Goal: Feedback & Contribution: Leave review/rating

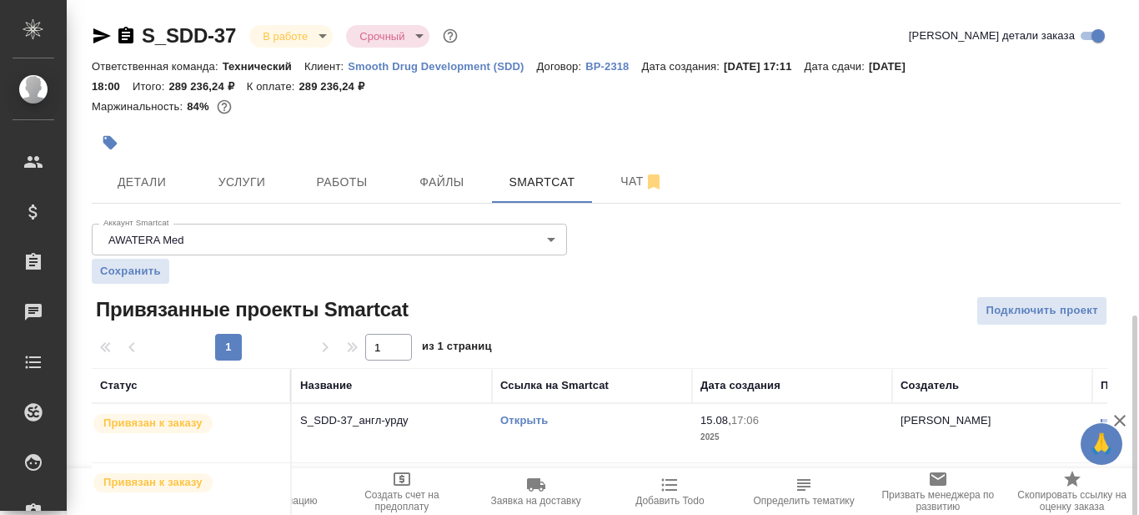
scroll to position [181, 0]
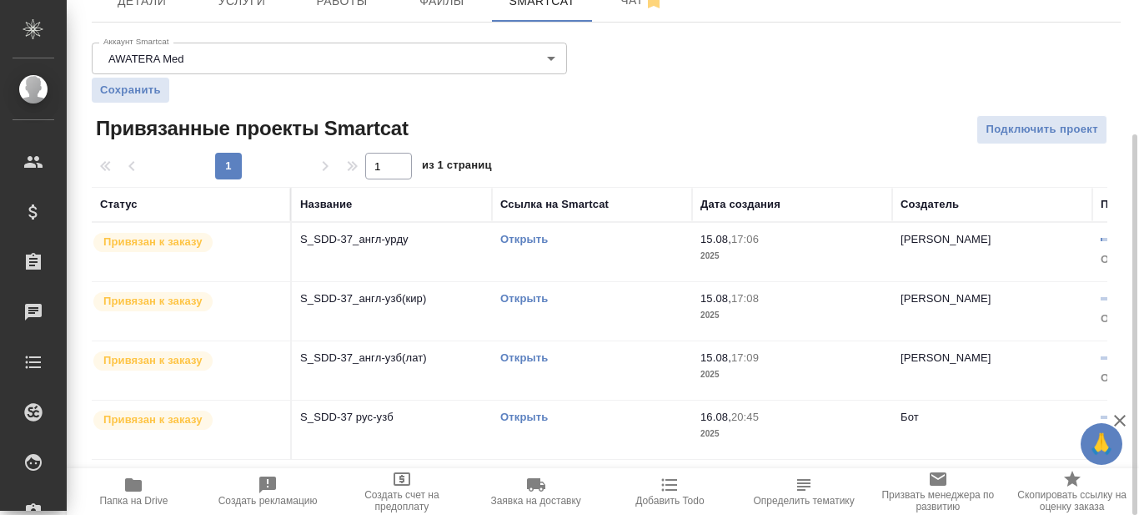
click at [521, 238] on link "Открыть" at bounding box center [524, 239] width 48 height 13
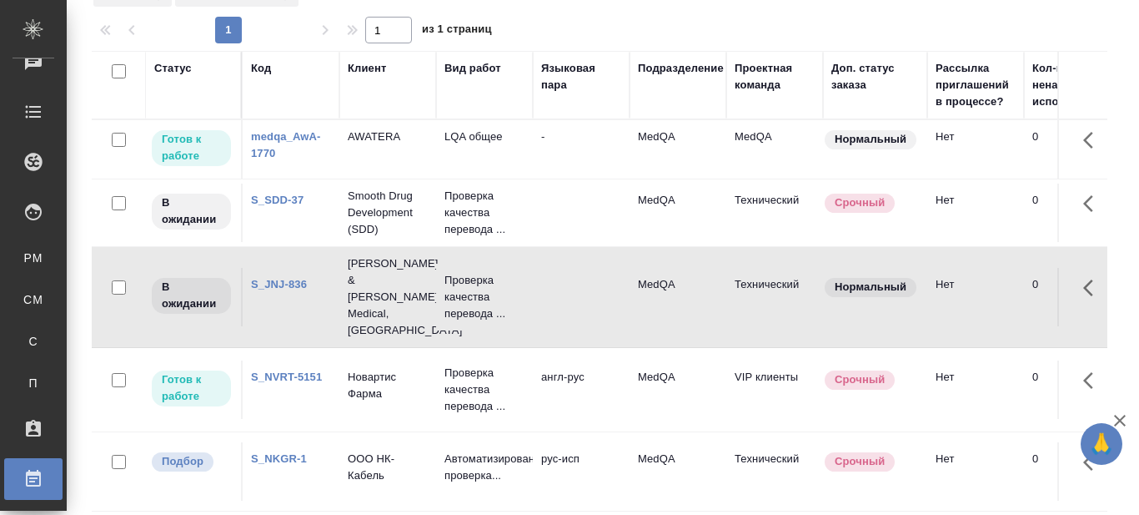
click at [292, 278] on link "S_JNJ-836" at bounding box center [279, 284] width 56 height 13
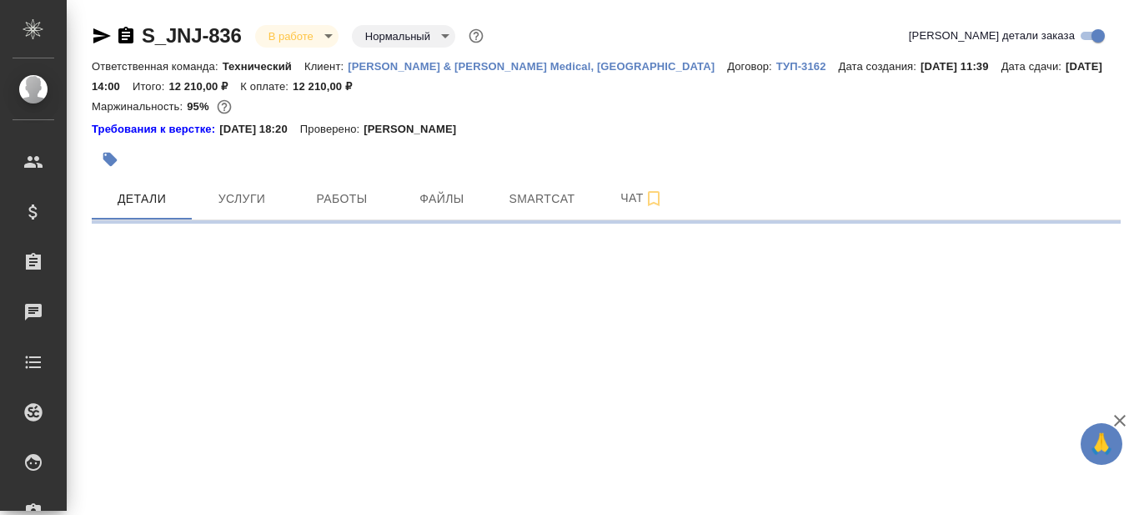
select select "RU"
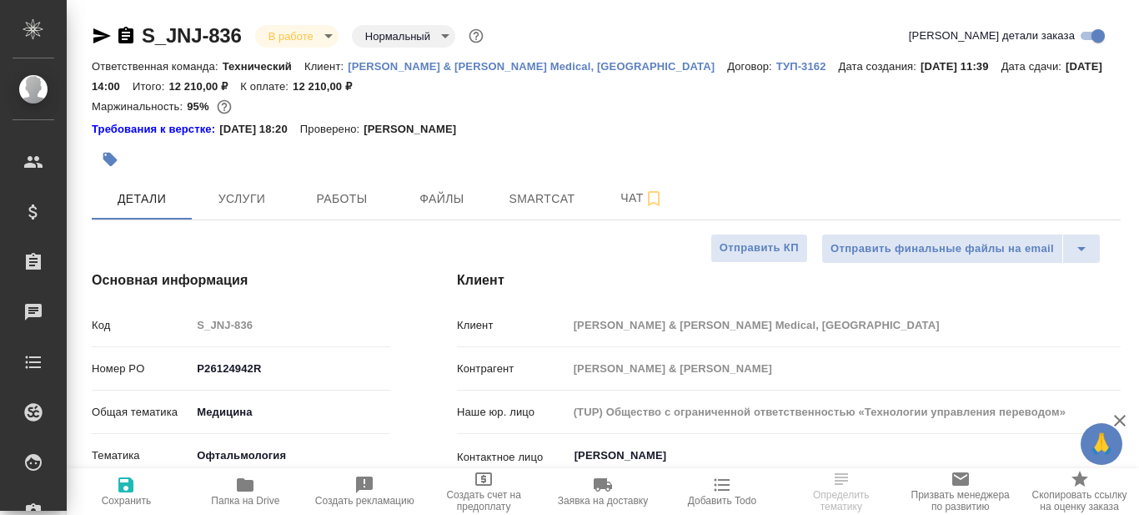
type textarea "x"
type input "[PERSON_NAME]"
type input "Комаров Роман"
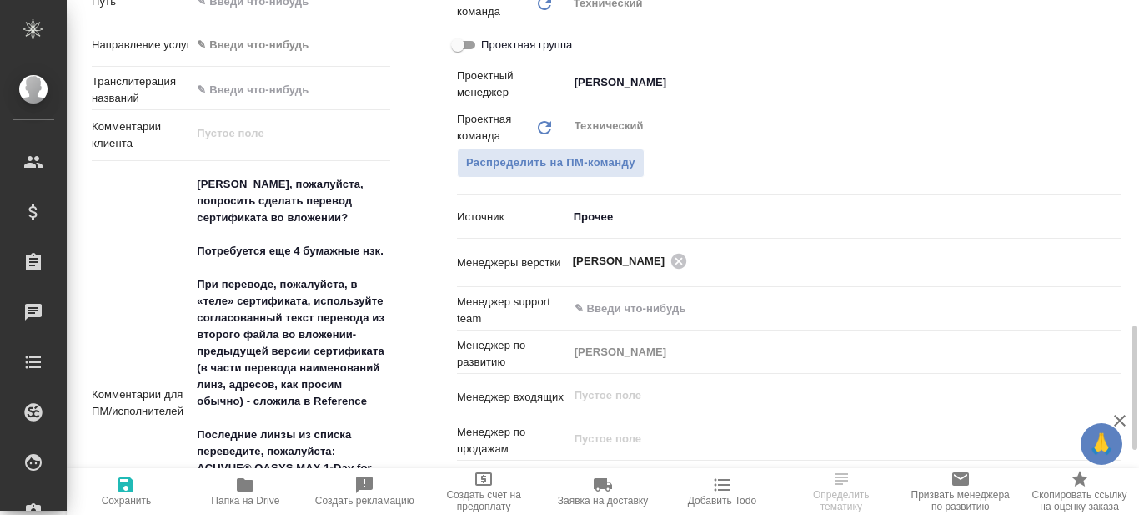
scroll to position [1001, 0]
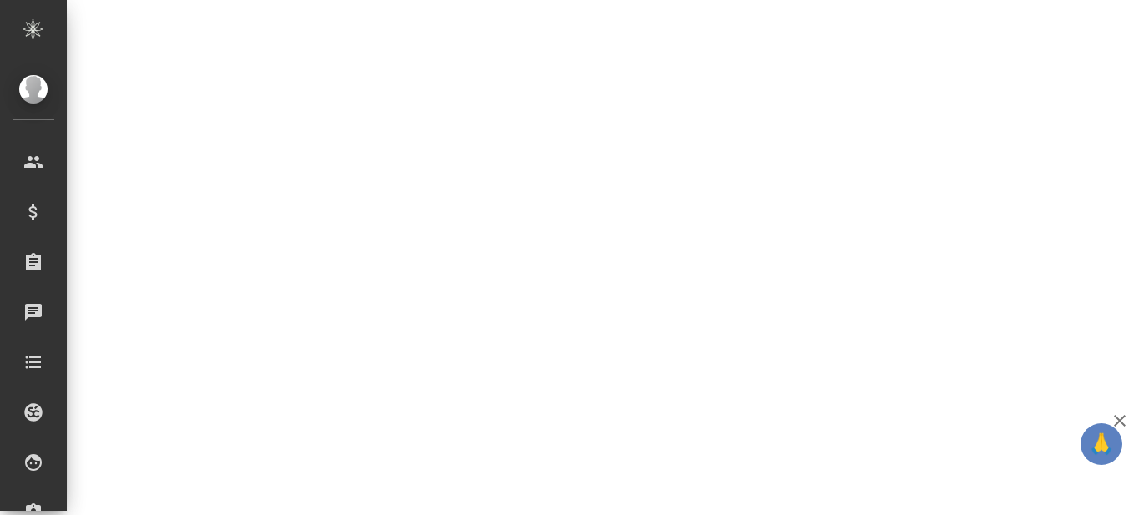
select select "RU"
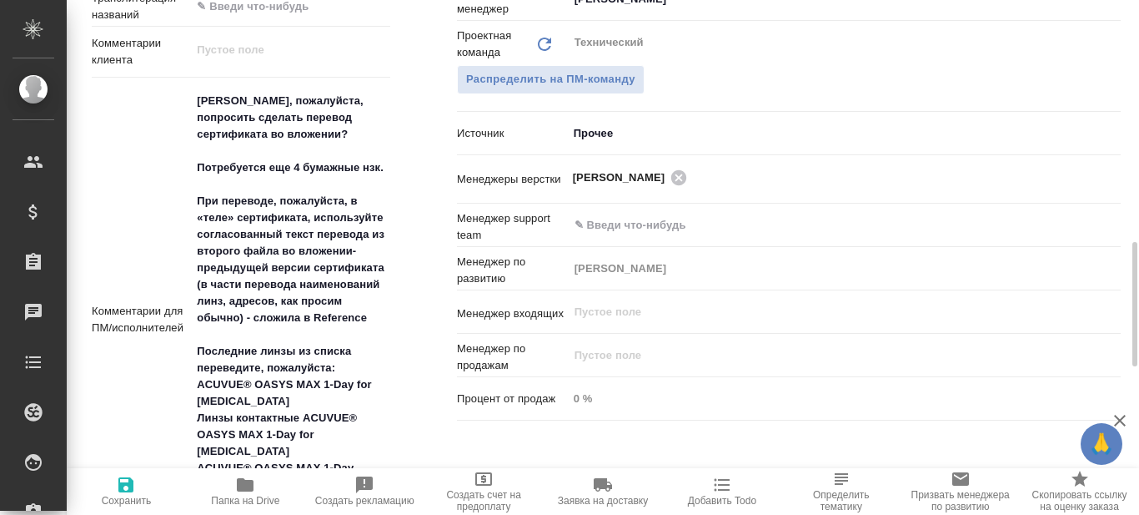
type textarea "x"
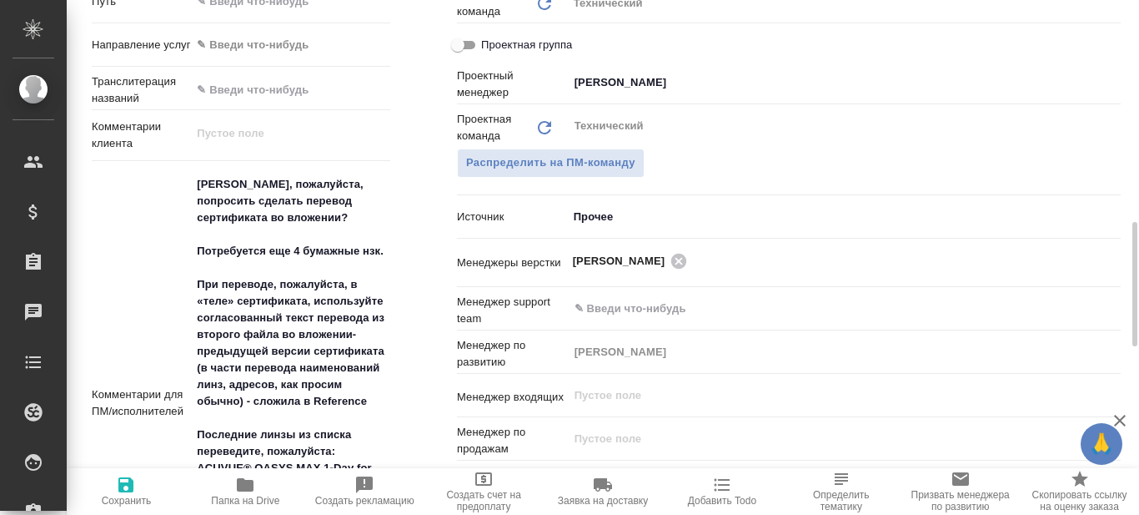
scroll to position [751, 0]
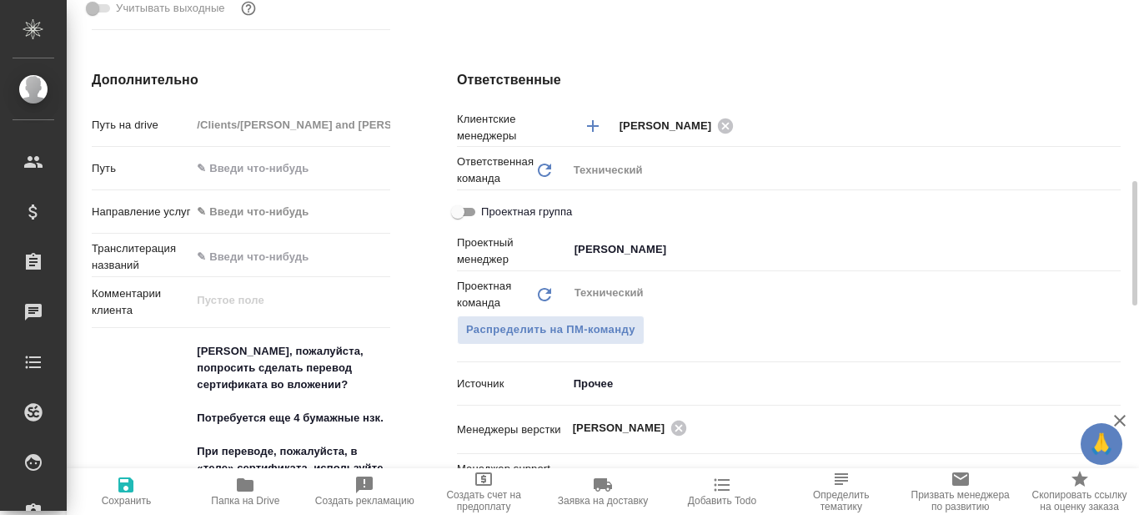
click at [238, 496] on span "Папка на Drive" at bounding box center [245, 501] width 68 height 12
type textarea "x"
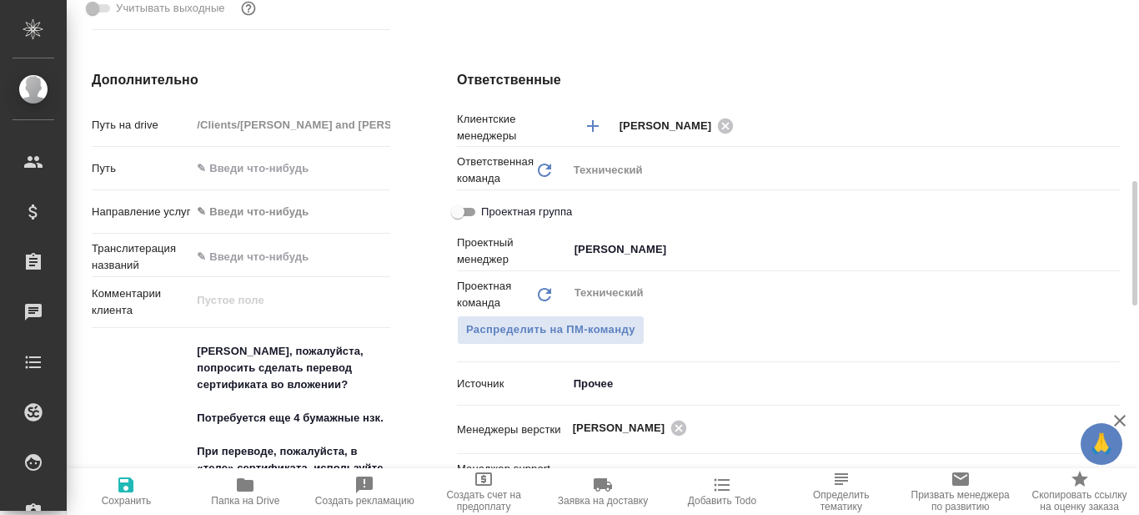
type textarea "x"
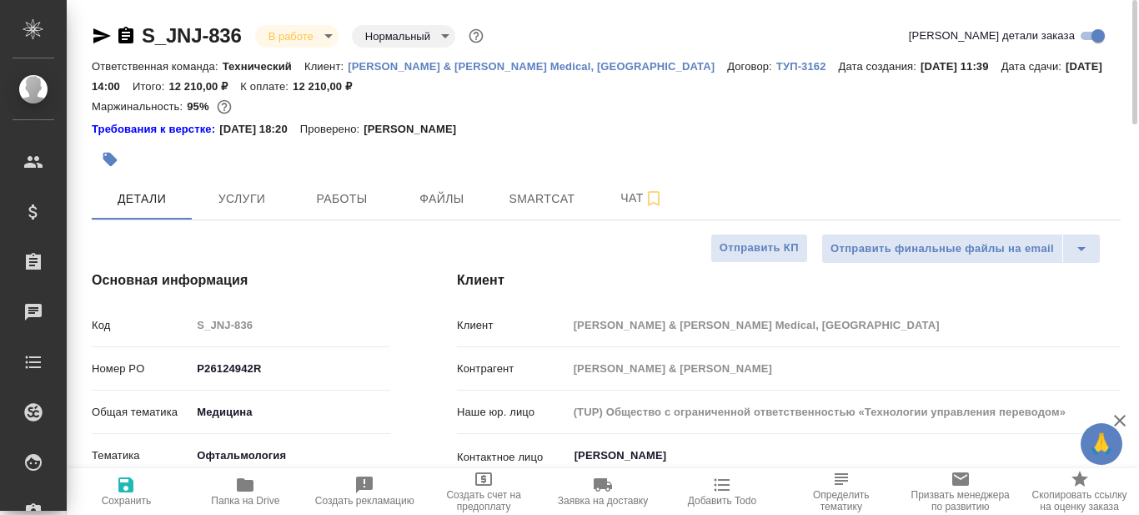
type textarea "x"
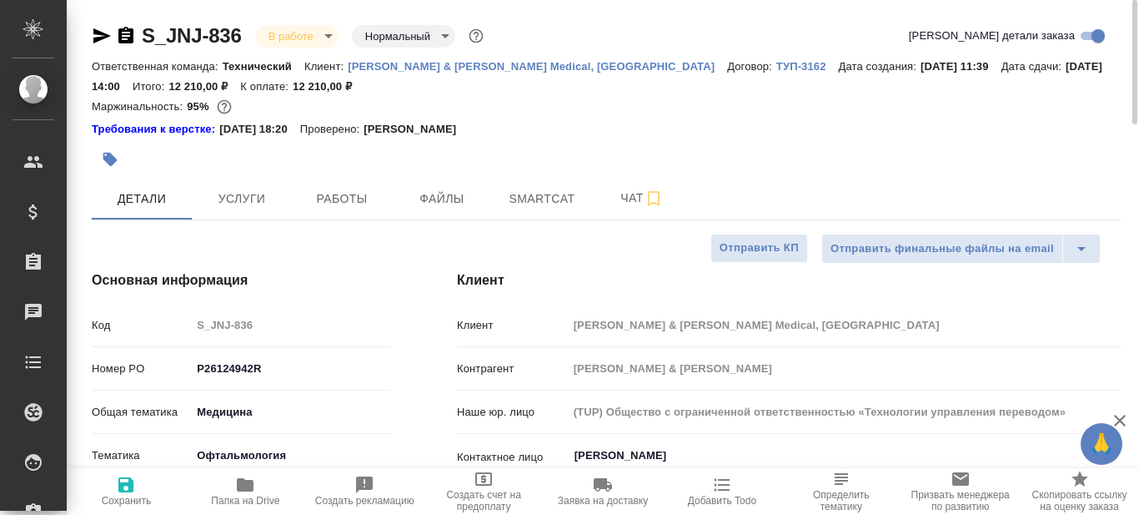
type textarea "x"
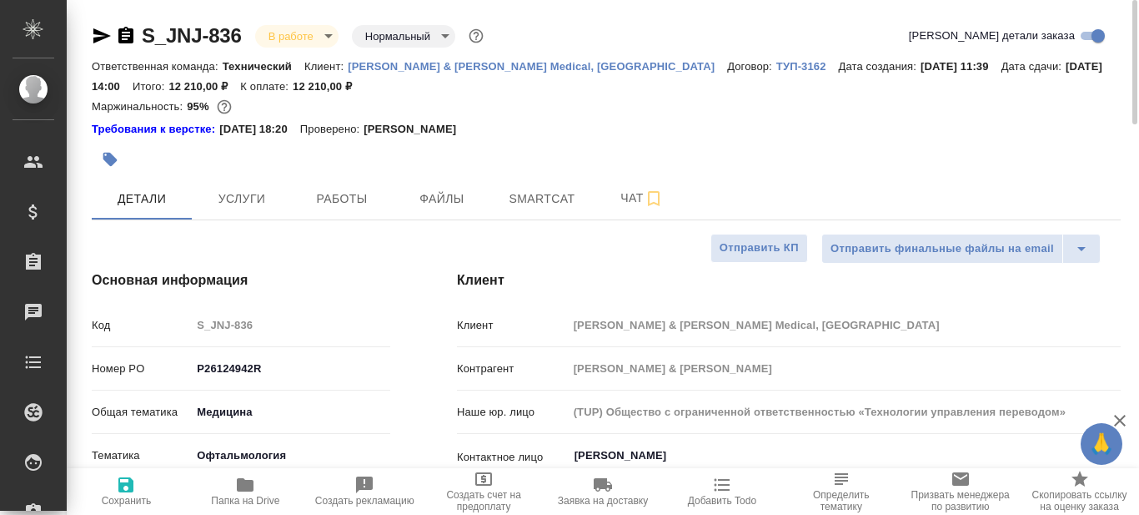
type textarea "x"
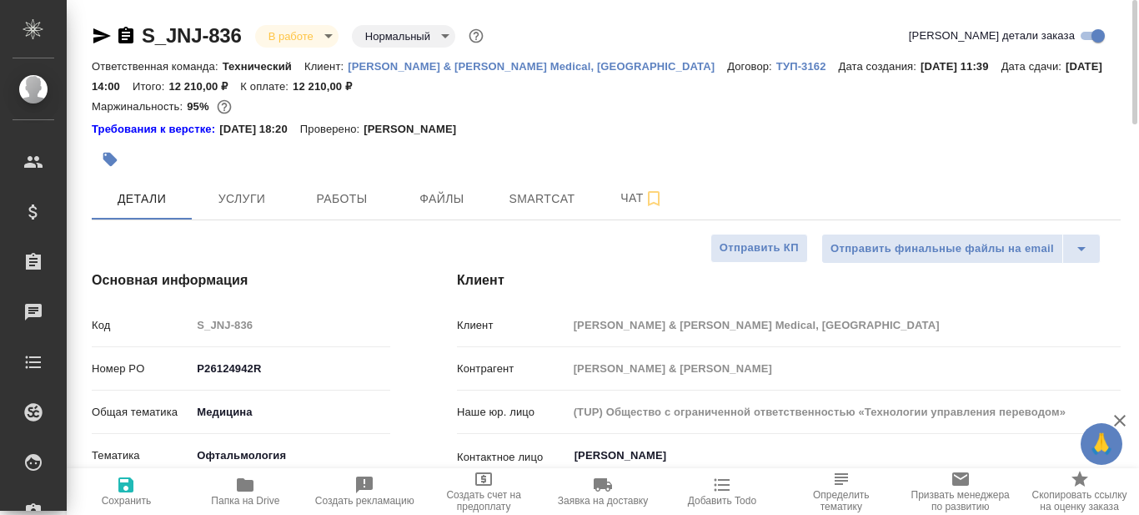
type textarea "x"
click at [532, 195] on span "Smartcat" at bounding box center [542, 199] width 80 height 21
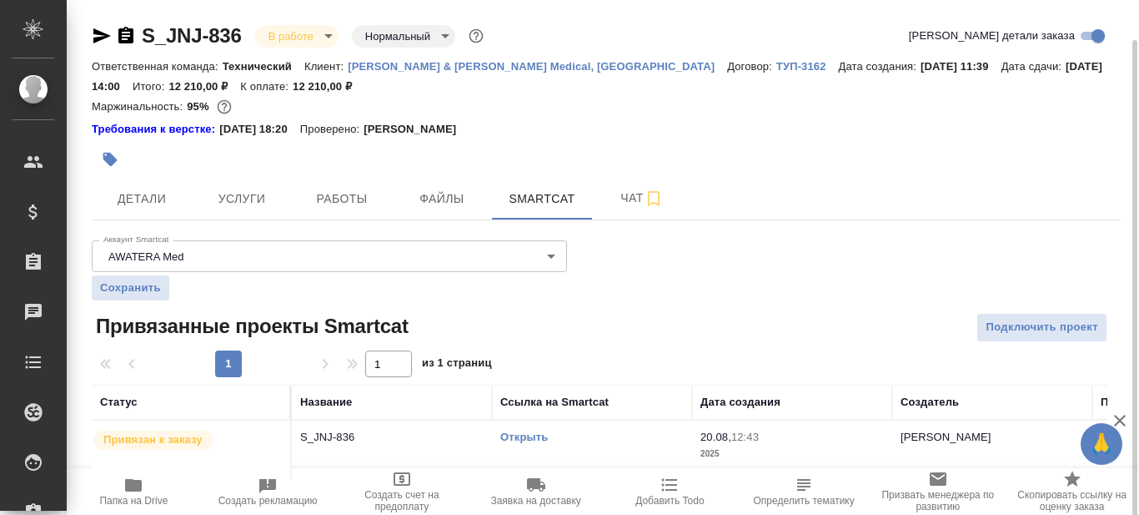
scroll to position [20, 0]
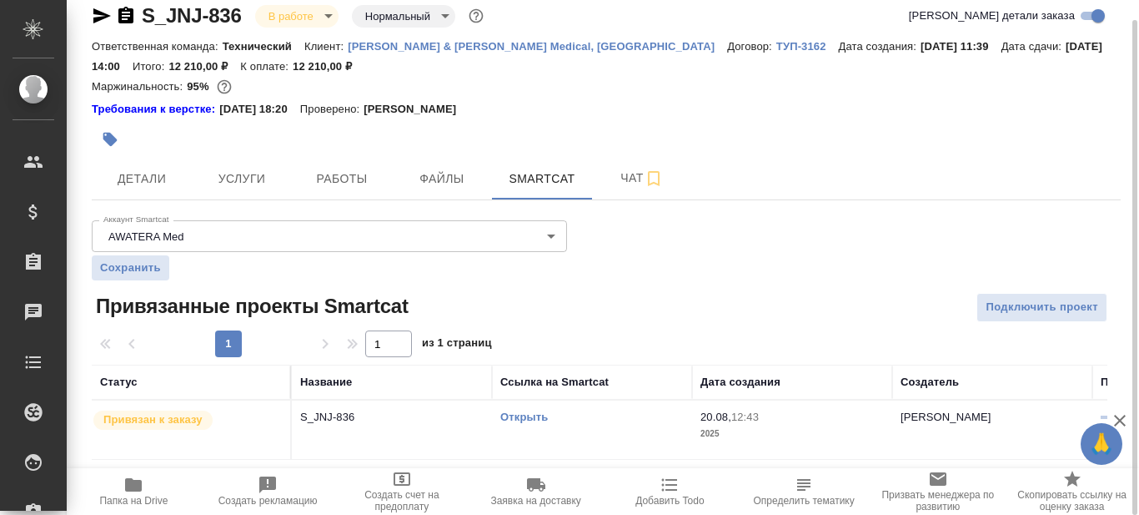
click at [531, 418] on link "Открыть" at bounding box center [524, 416] width 48 height 13
click at [532, 422] on link "Открыть" at bounding box center [524, 416] width 48 height 13
click at [161, 186] on span "Детали" at bounding box center [142, 178] width 80 height 21
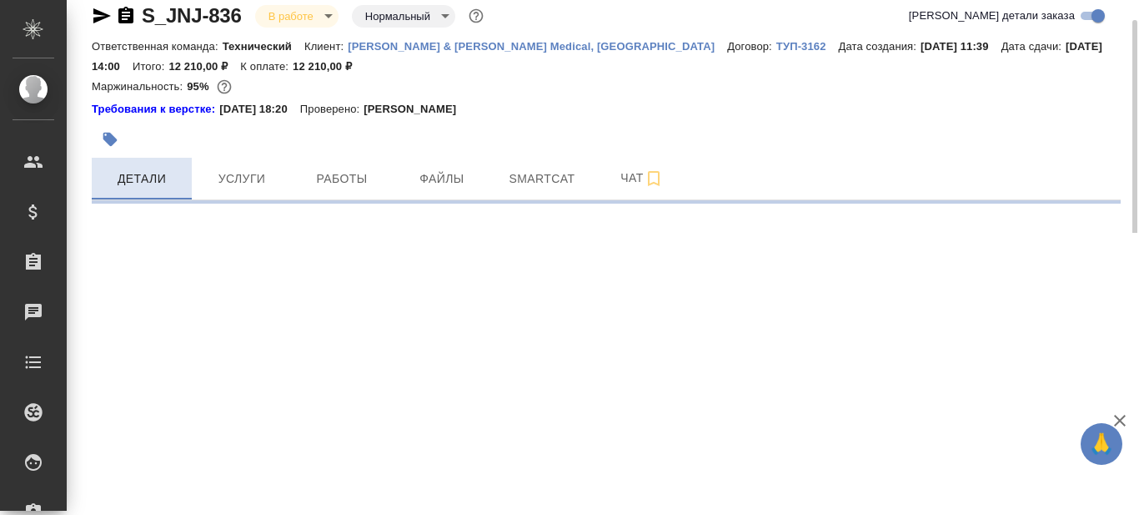
select select "RU"
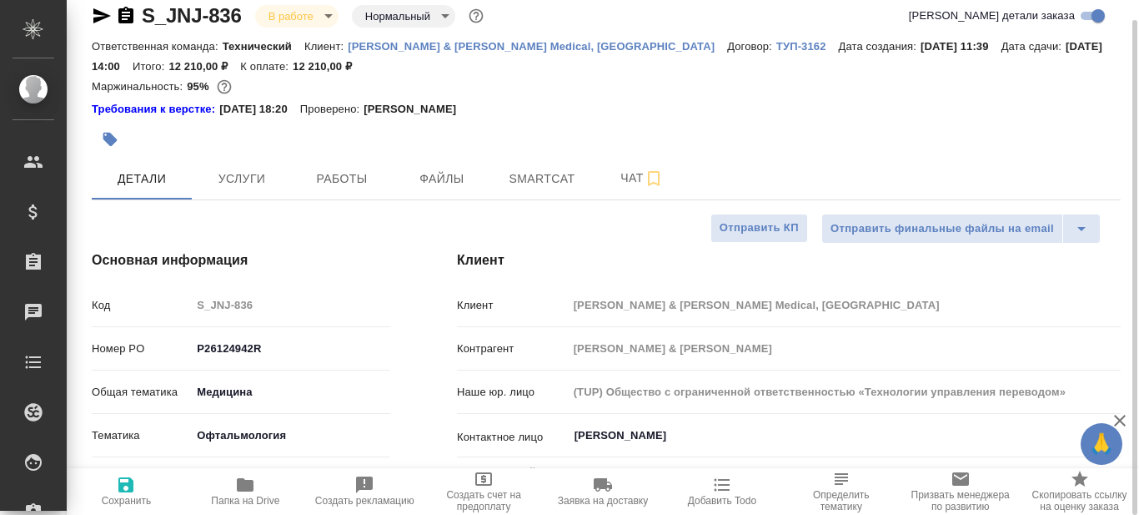
type textarea "x"
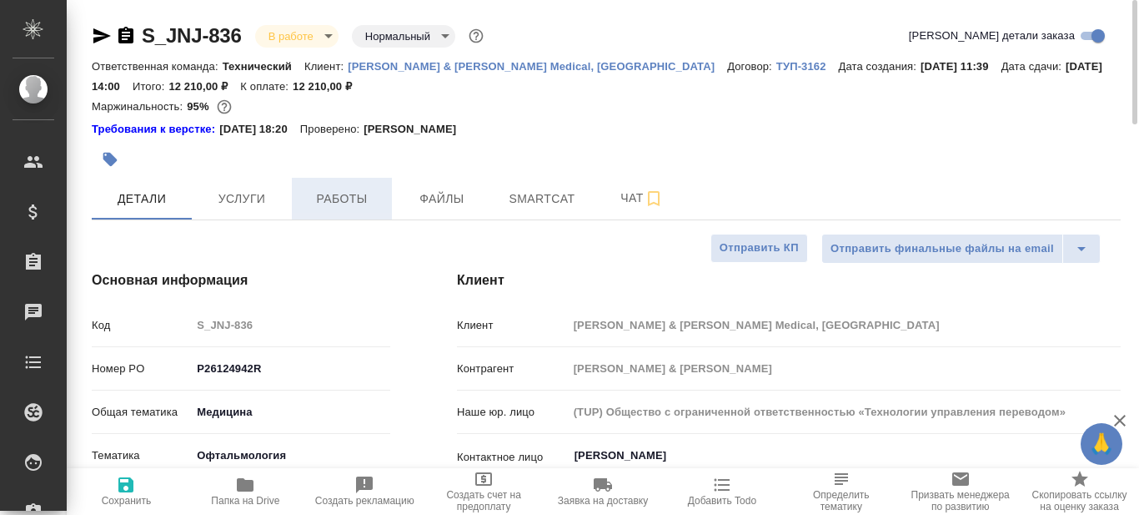
click at [357, 196] on span "Работы" at bounding box center [342, 199] width 80 height 21
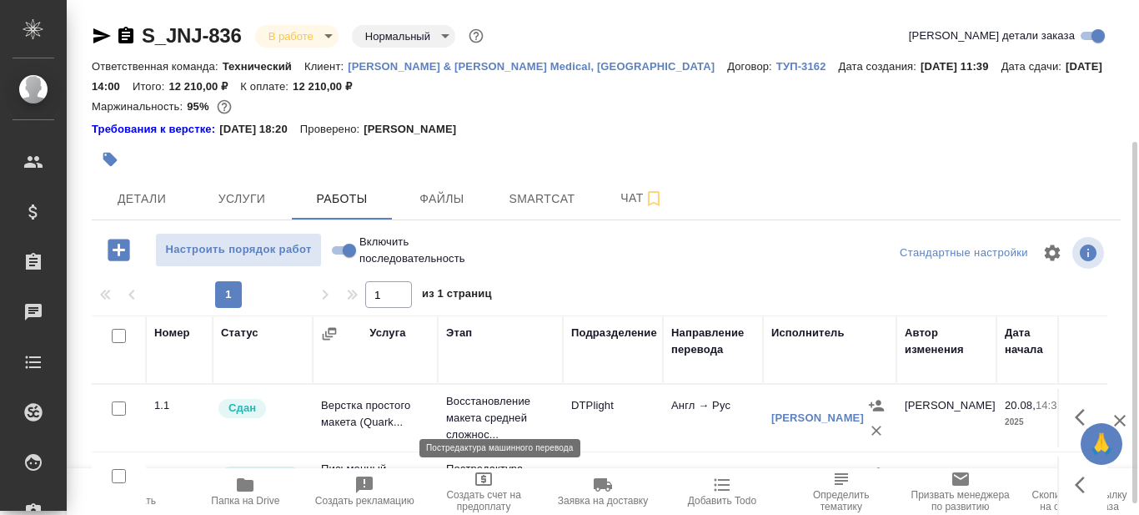
scroll to position [83, 0]
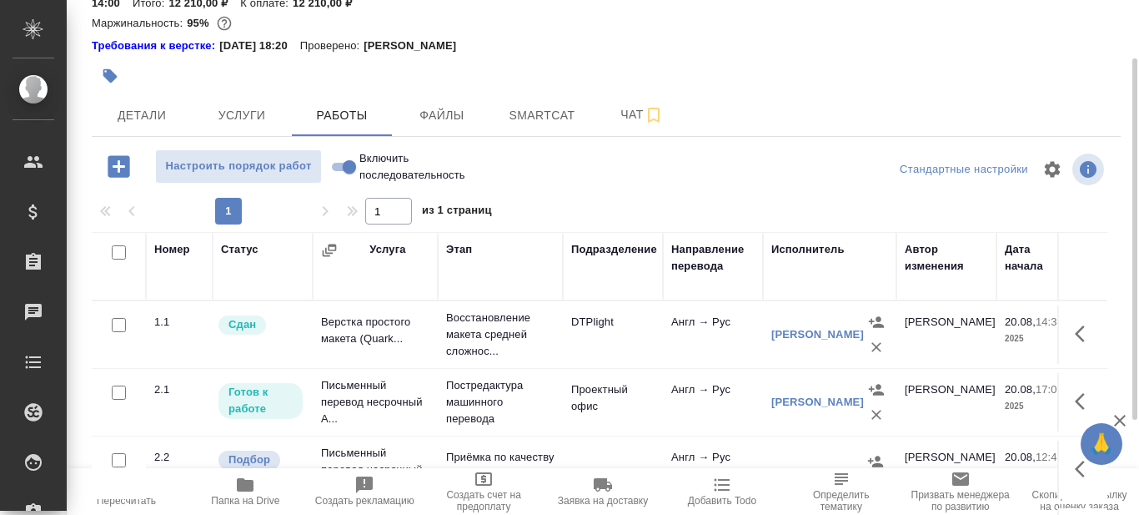
click at [368, 364] on td "Письменный перевод несрочный А..." at bounding box center [375, 334] width 125 height 58
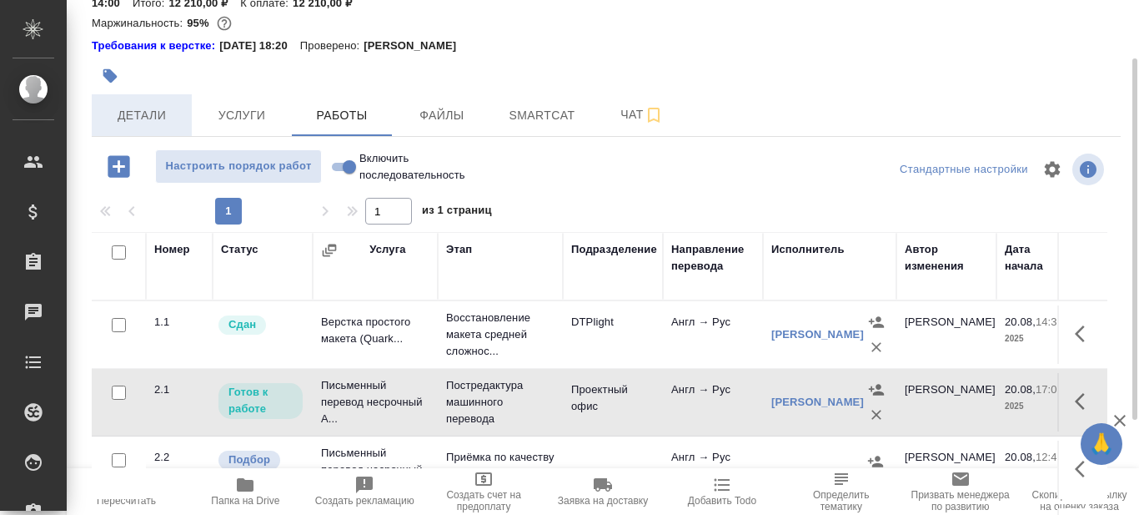
click at [156, 115] on span "Детали" at bounding box center [142, 115] width 80 height 21
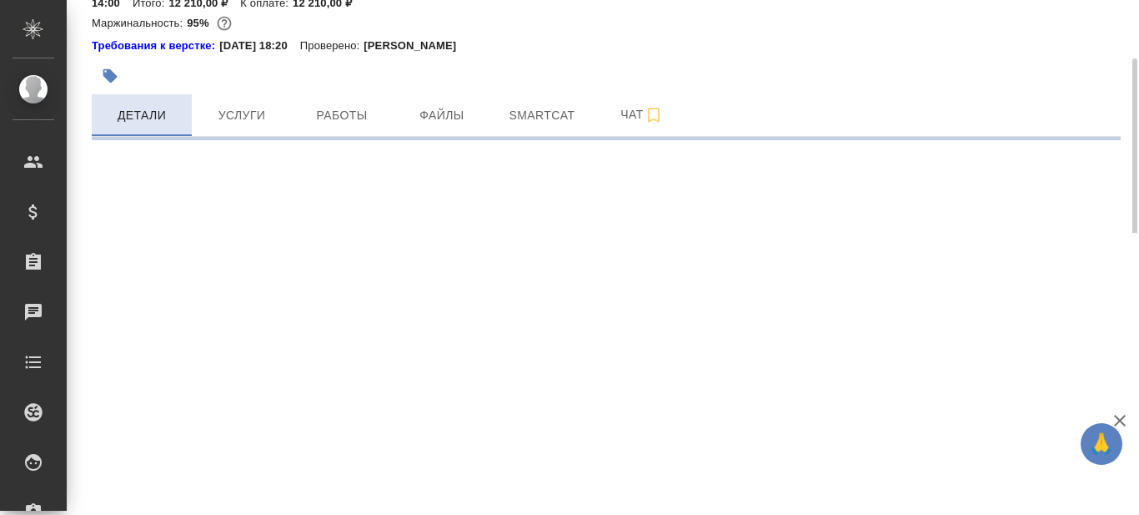
select select "RU"
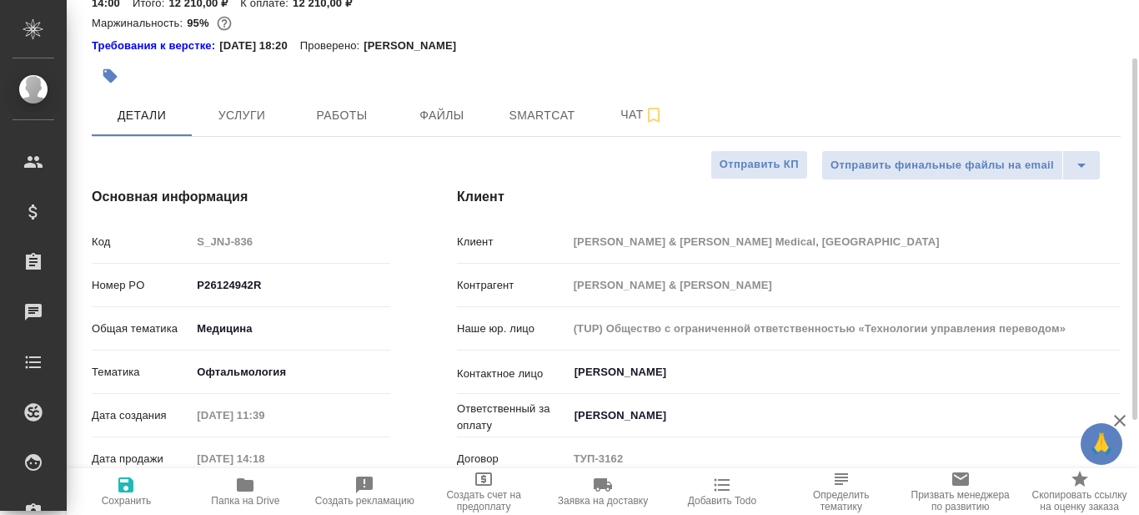
type textarea "x"
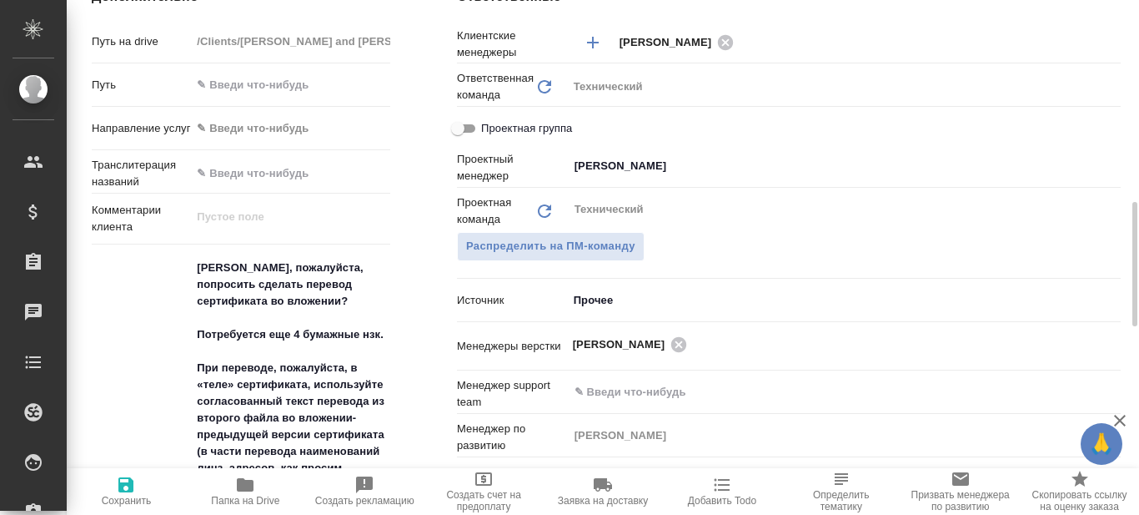
scroll to position [1001, 0]
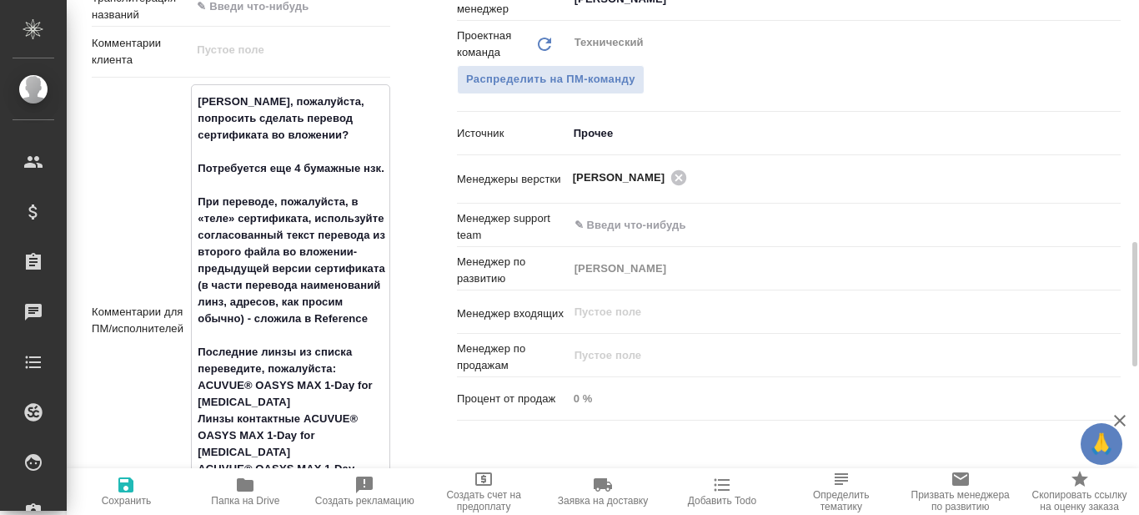
drag, startPoint x: 198, startPoint y: 200, endPoint x: 243, endPoint y: 317, distance: 125.2
click at [243, 317] on textarea "[PERSON_NAME], пожалуйста, попросить сделать перевод сертификата во вложении? П…" at bounding box center [291, 319] width 198 height 462
type textarea "x"
click at [416, 288] on div "Дополнительно Путь на drive /Clients/Johnson and Johnson Medical/Orders/S_JNJ-8…" at bounding box center [240, 284] width 365 height 997
type textarea "x"
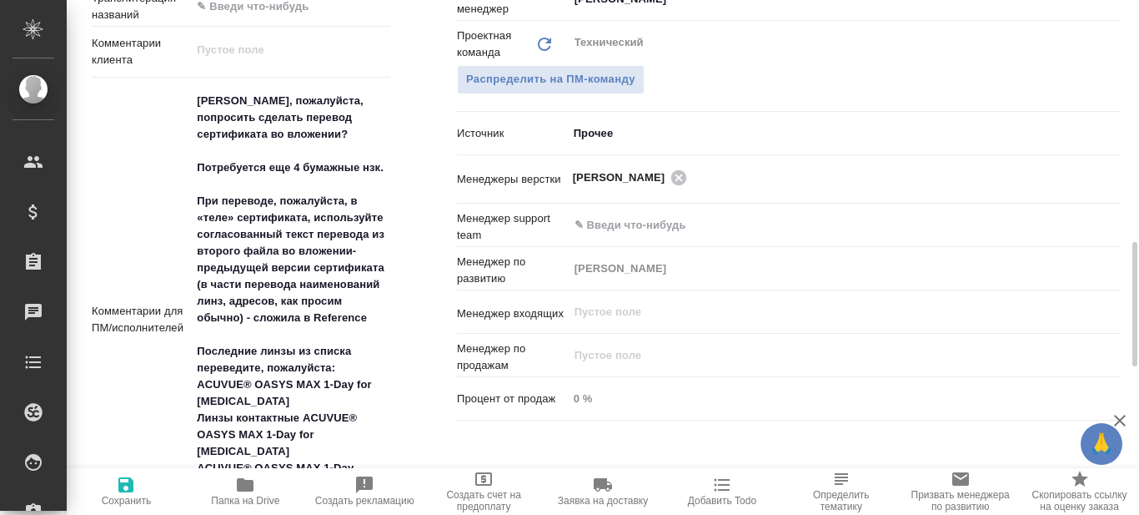
type textarea "x"
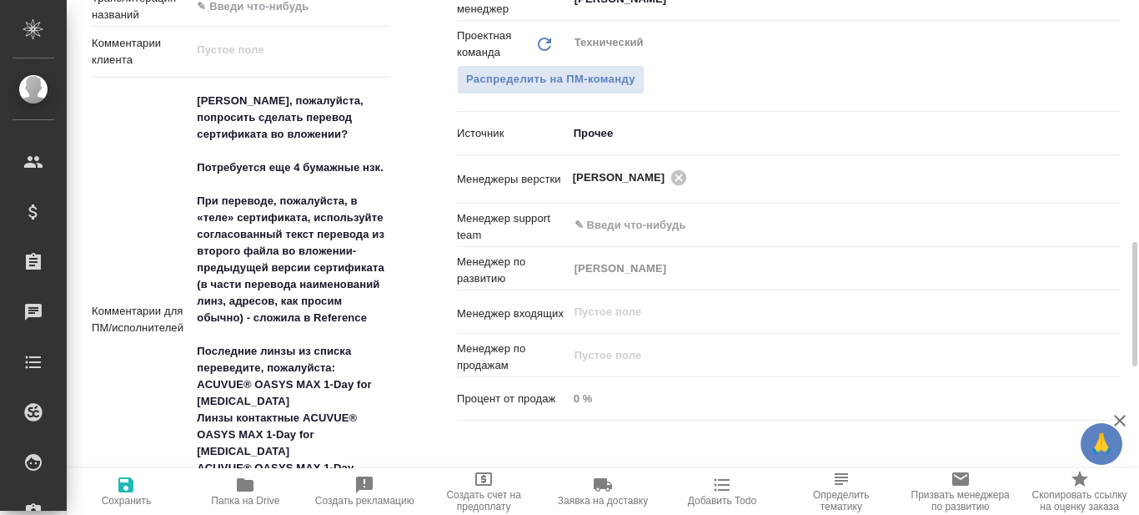
type textarea "x"
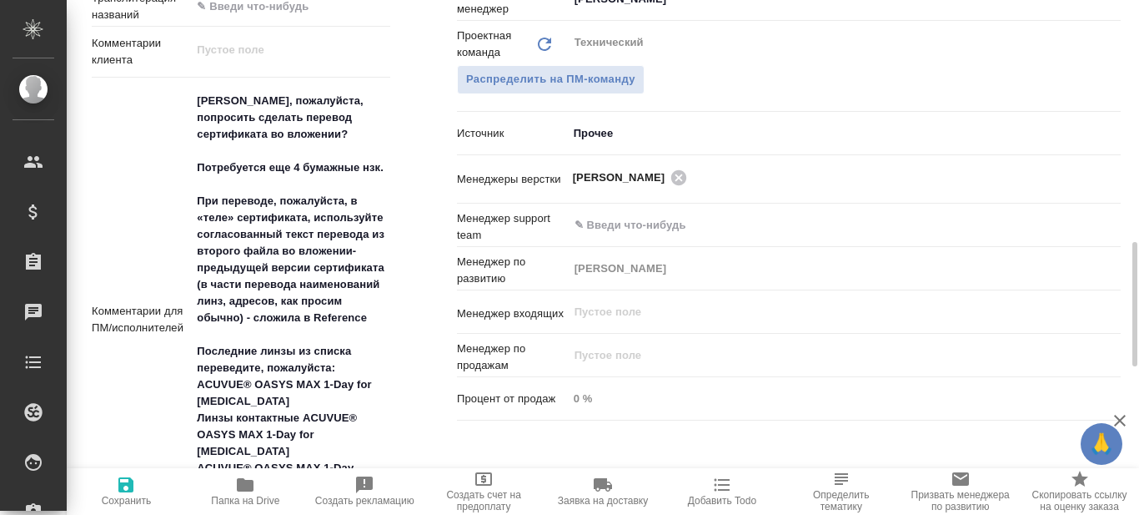
type textarea "x"
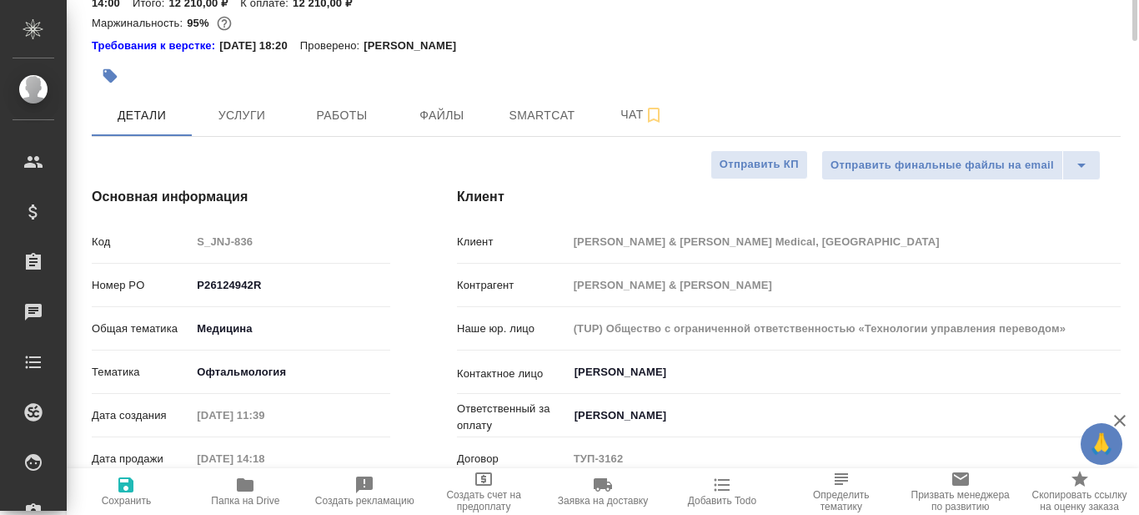
scroll to position [0, 0]
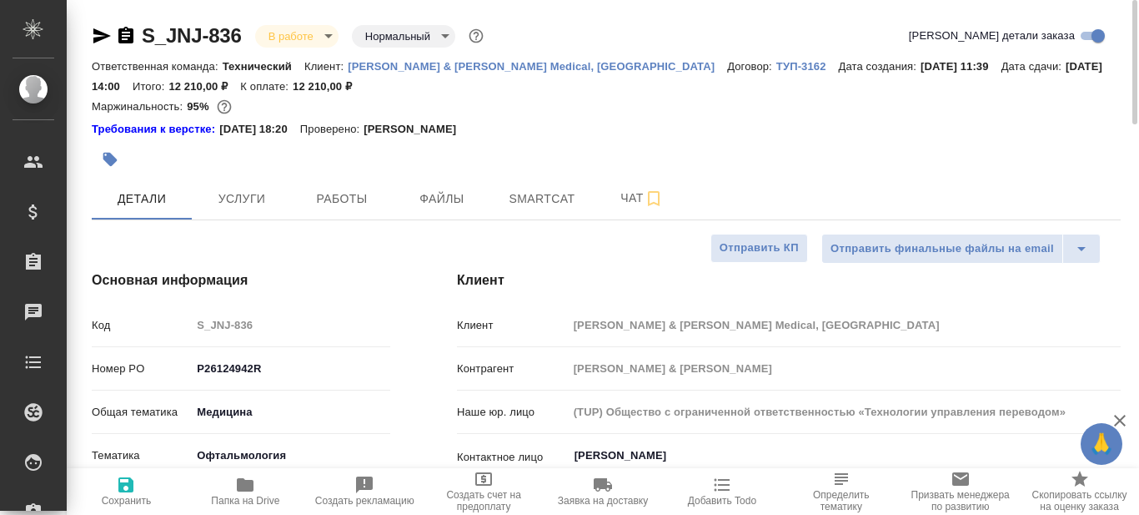
type textarea "x"
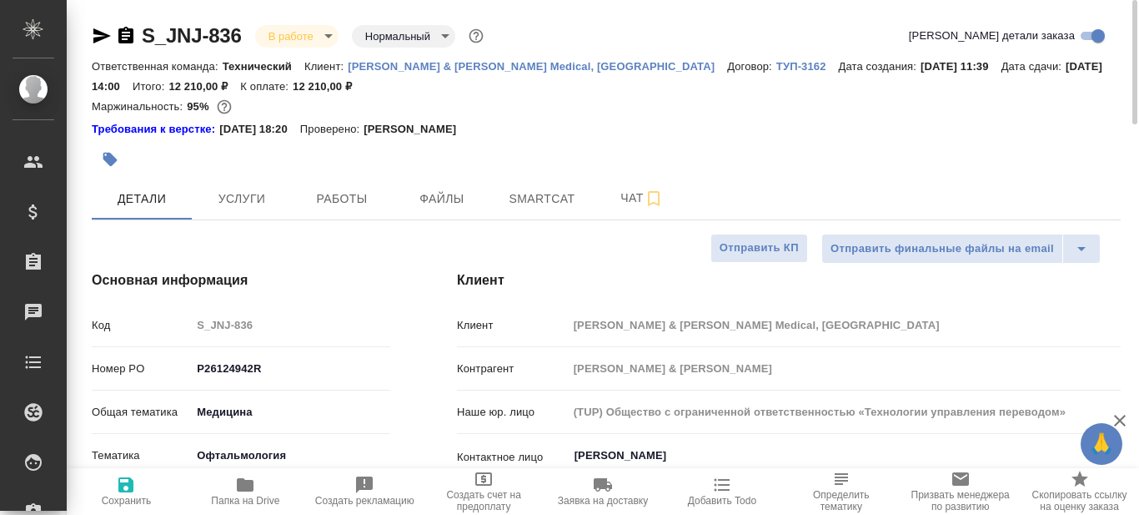
type textarea "x"
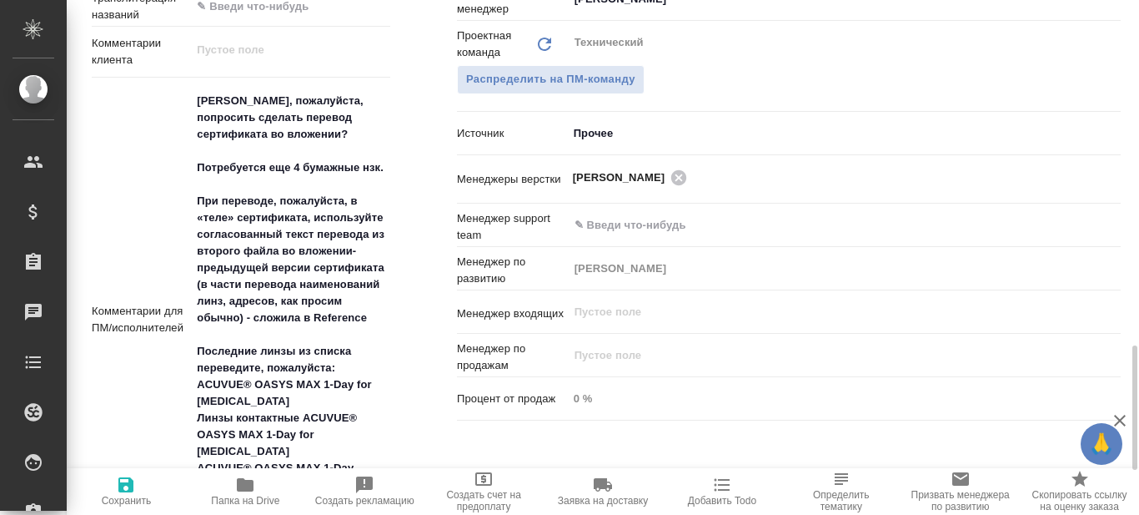
scroll to position [1251, 0]
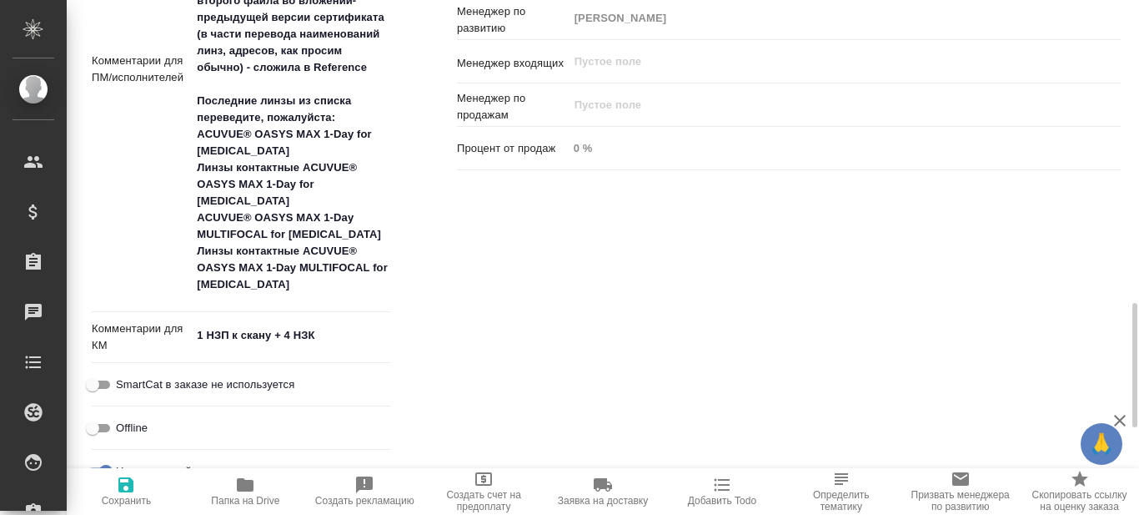
type textarea "x"
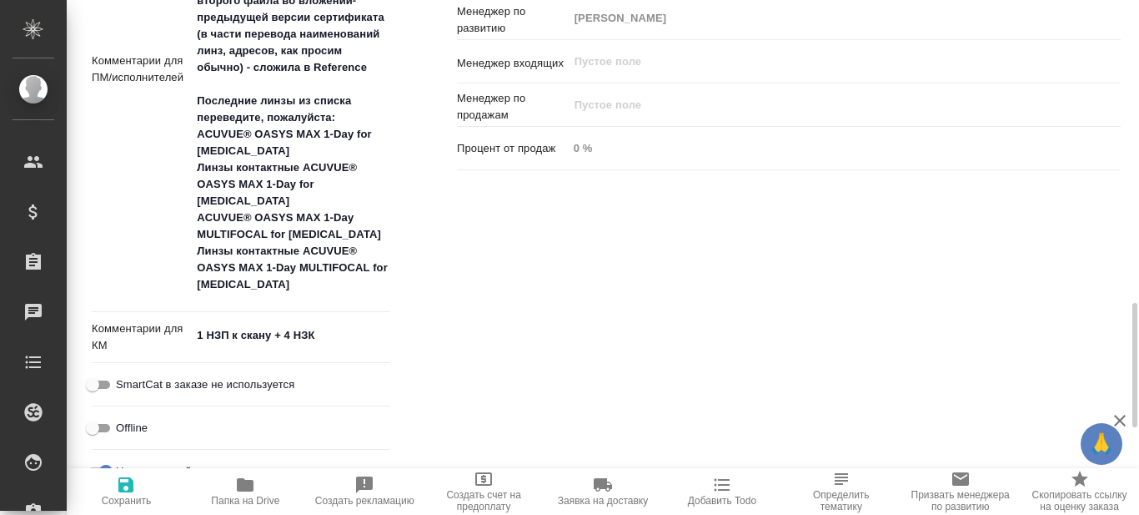
type textarea "x"
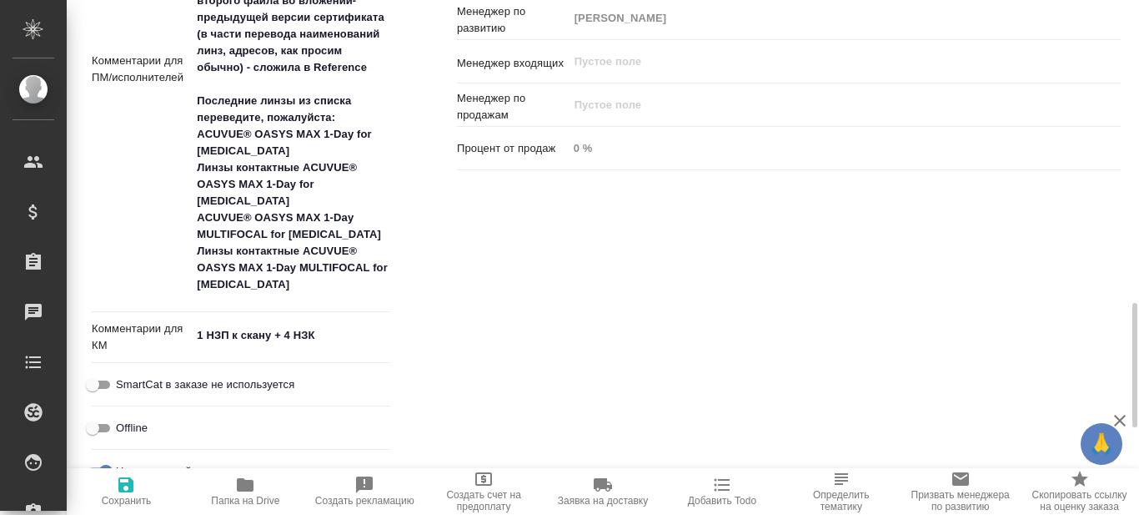
type textarea "x"
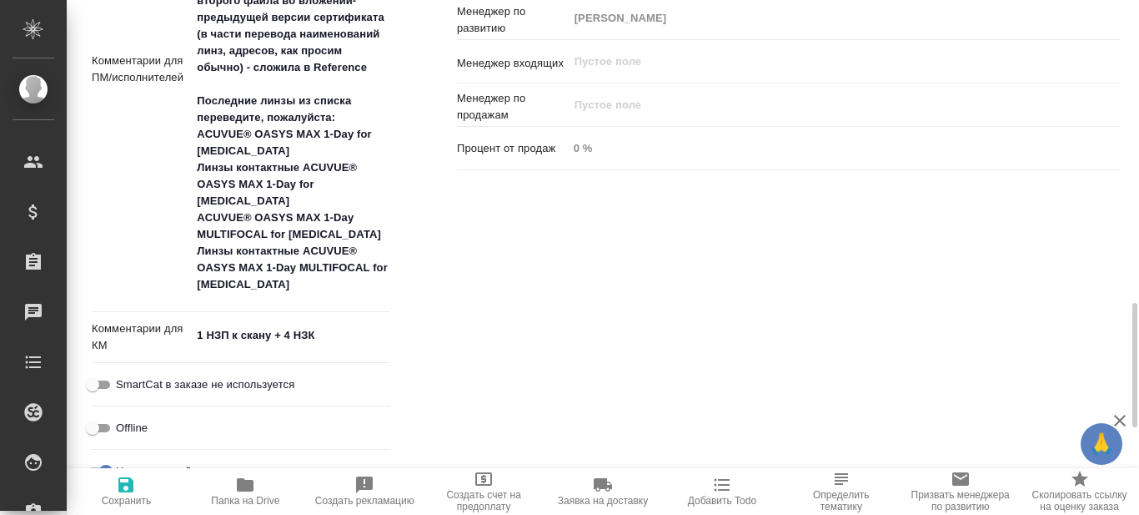
type textarea "x"
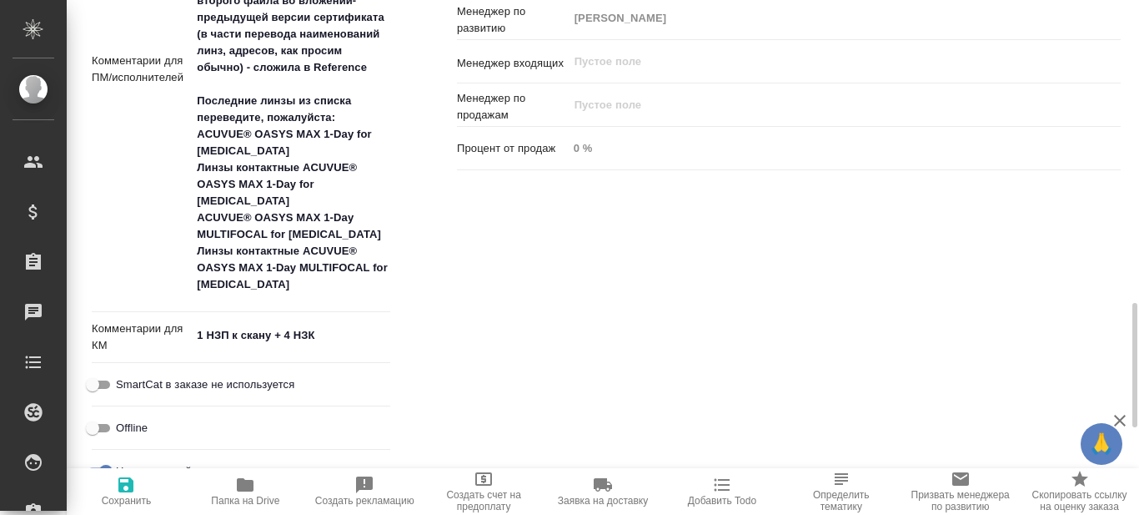
type textarea "x"
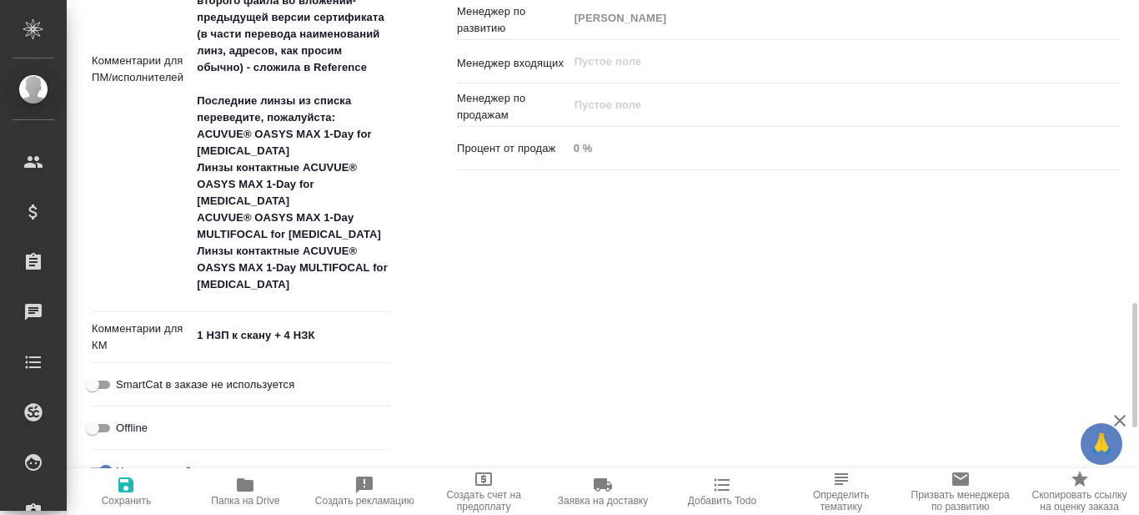
type textarea "x"
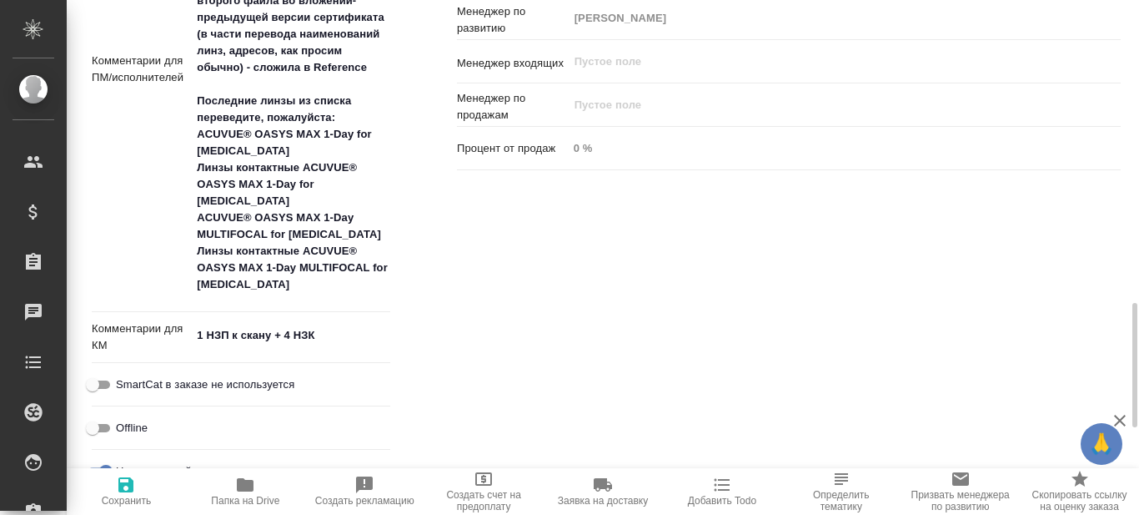
type textarea "x"
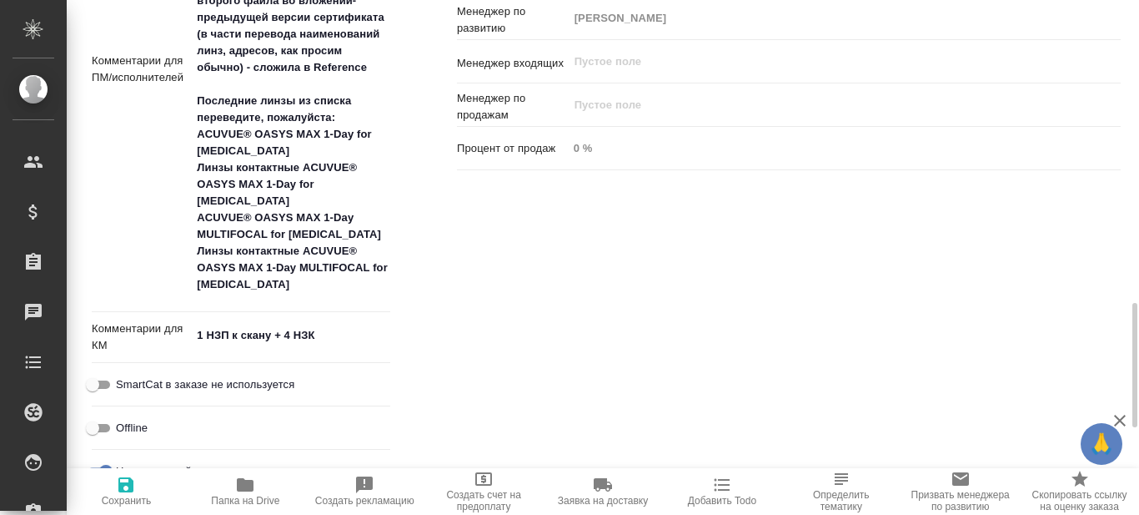
type textarea "x"
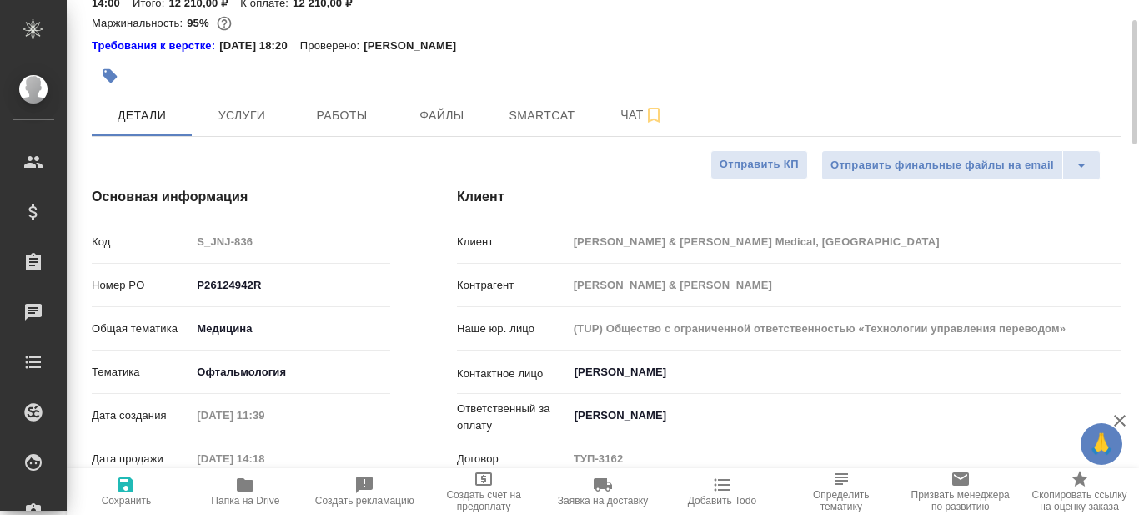
scroll to position [0, 0]
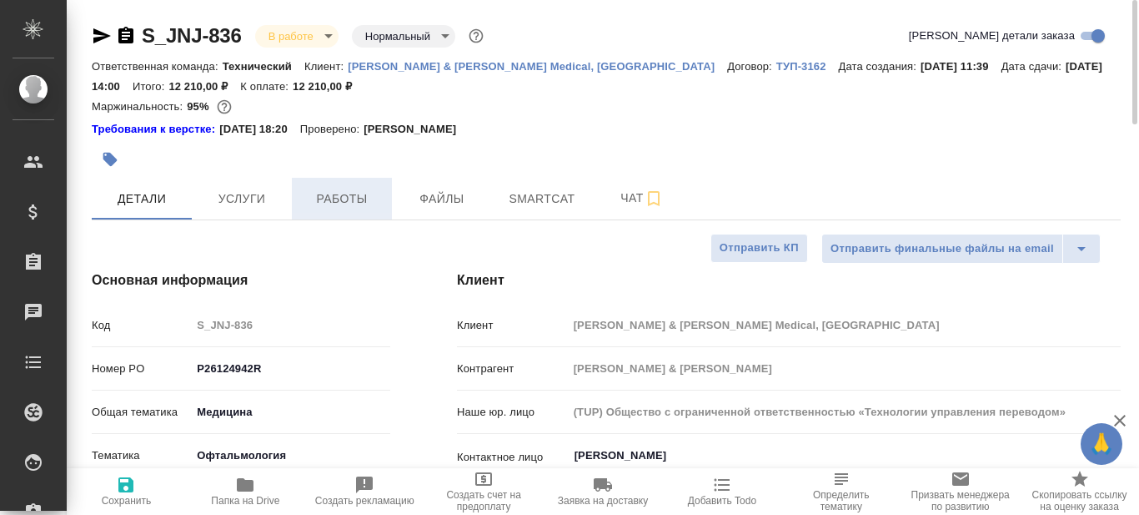
click at [346, 199] on span "Работы" at bounding box center [342, 199] width 80 height 21
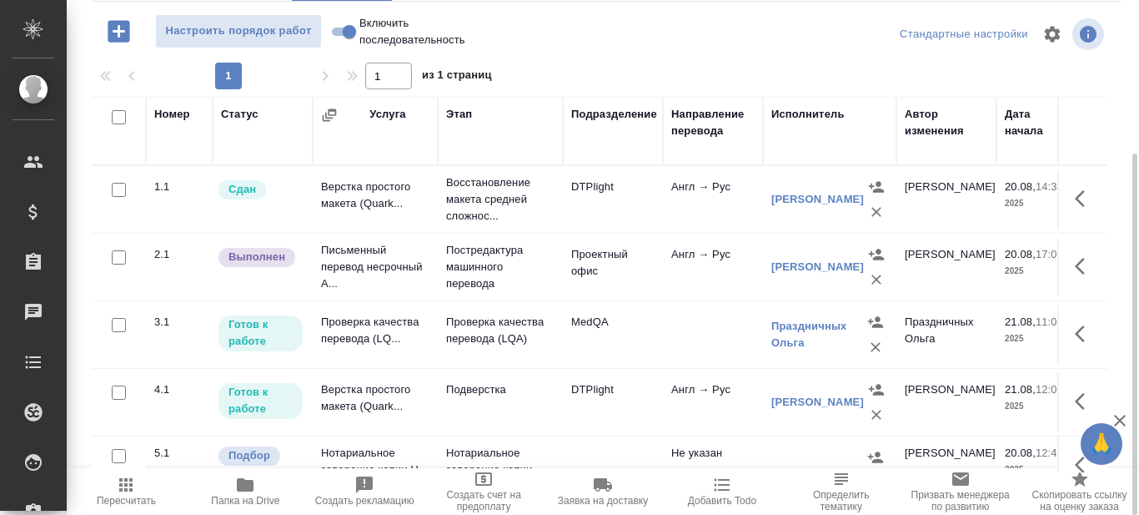
click at [392, 229] on td "Письменный перевод несрочный А..." at bounding box center [375, 199] width 125 height 58
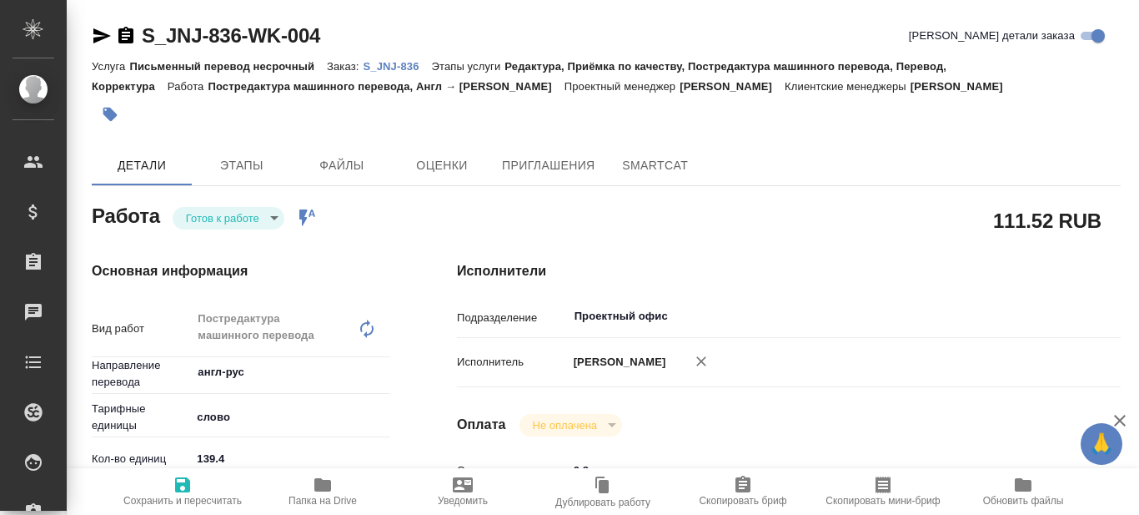
type textarea "x"
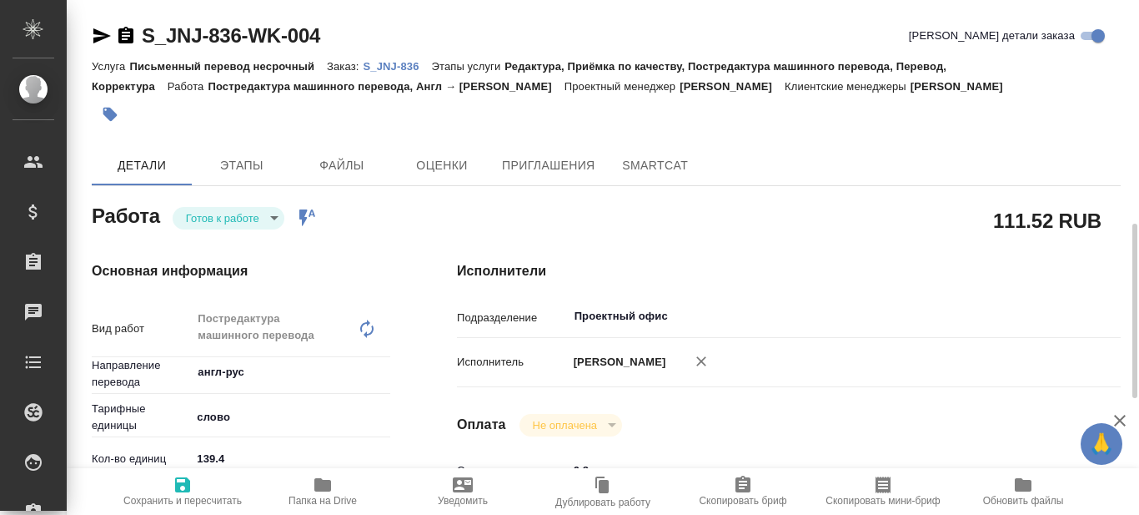
type textarea "x"
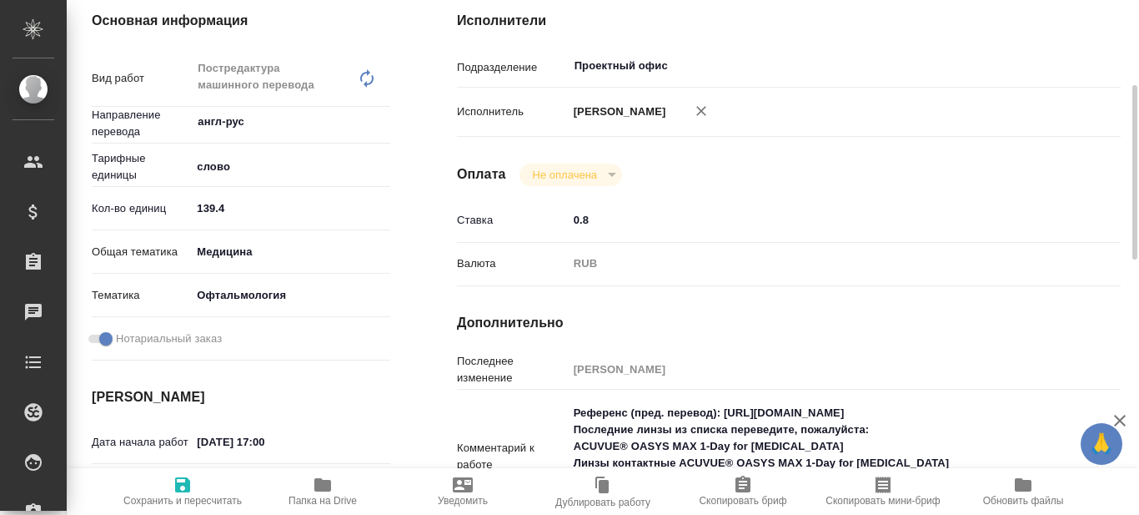
scroll to position [417, 0]
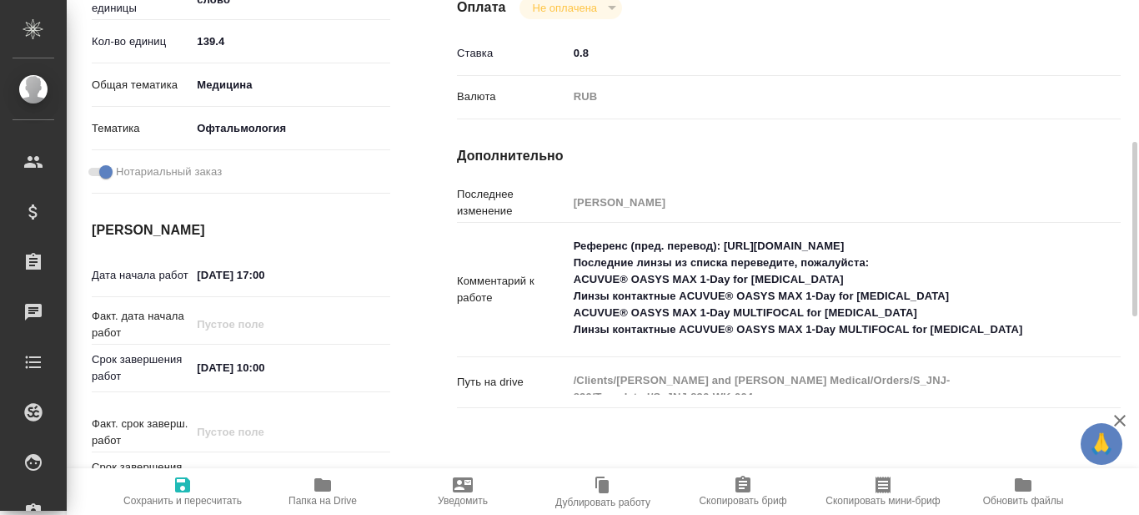
type textarea "x"
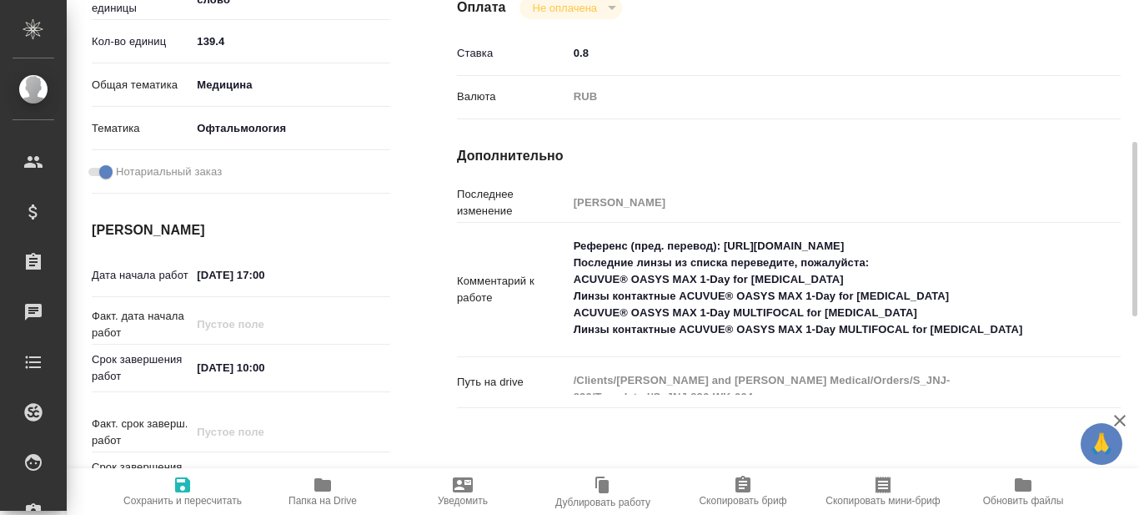
type textarea "x"
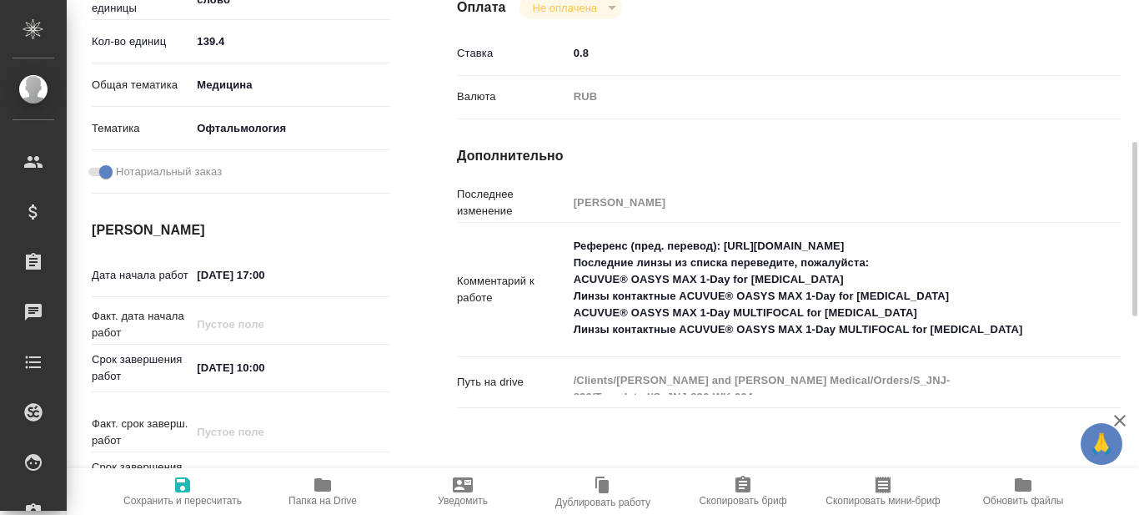
scroll to position [500, 0]
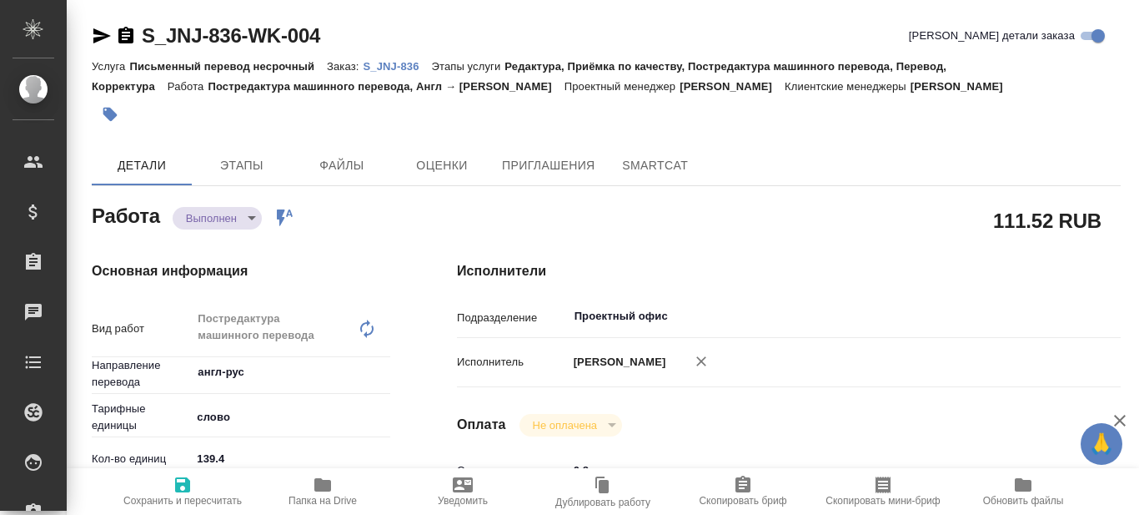
type textarea "x"
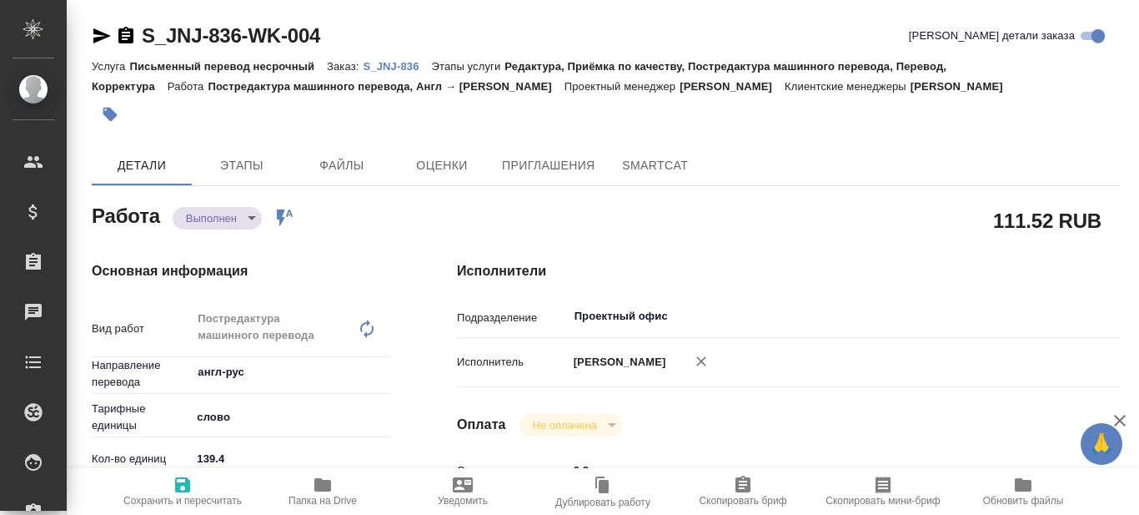
type textarea "x"
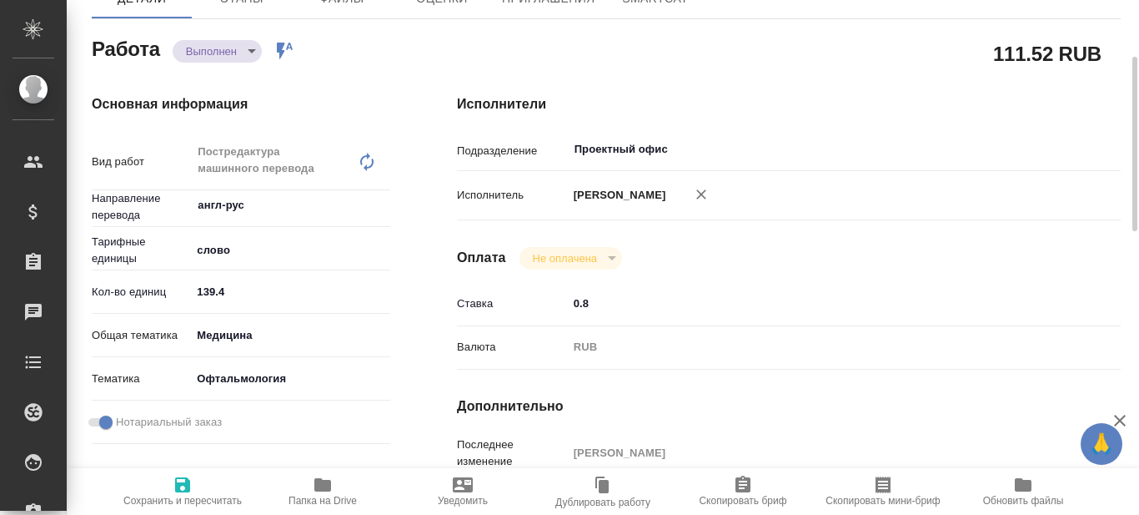
type textarea "x"
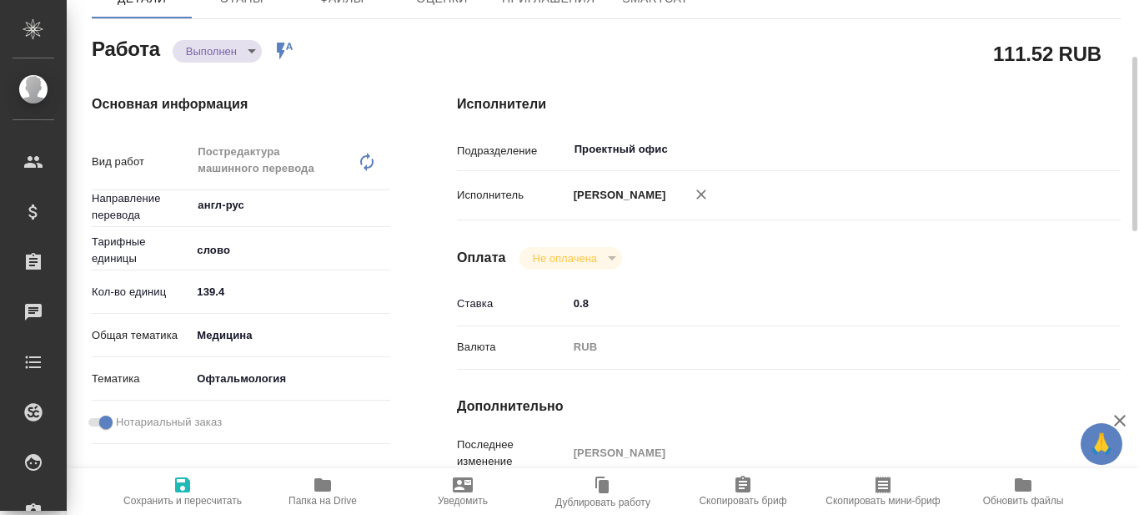
type textarea "x"
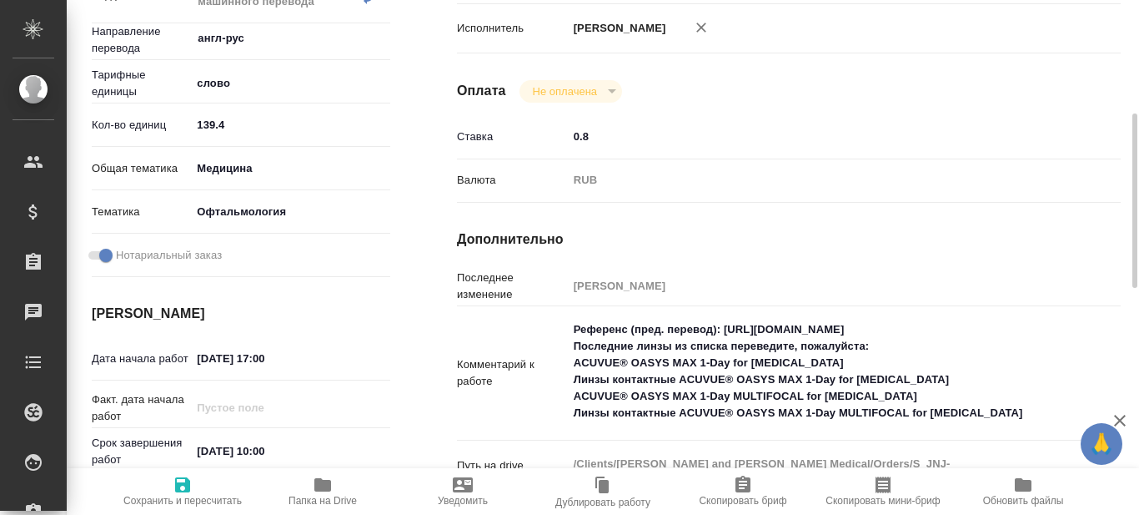
scroll to position [500, 0]
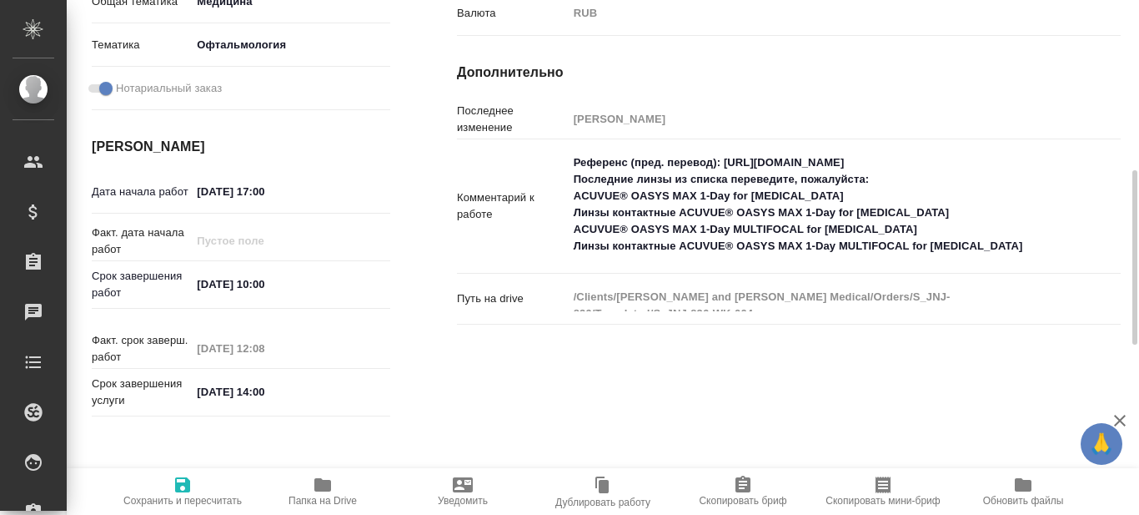
type textarea "x"
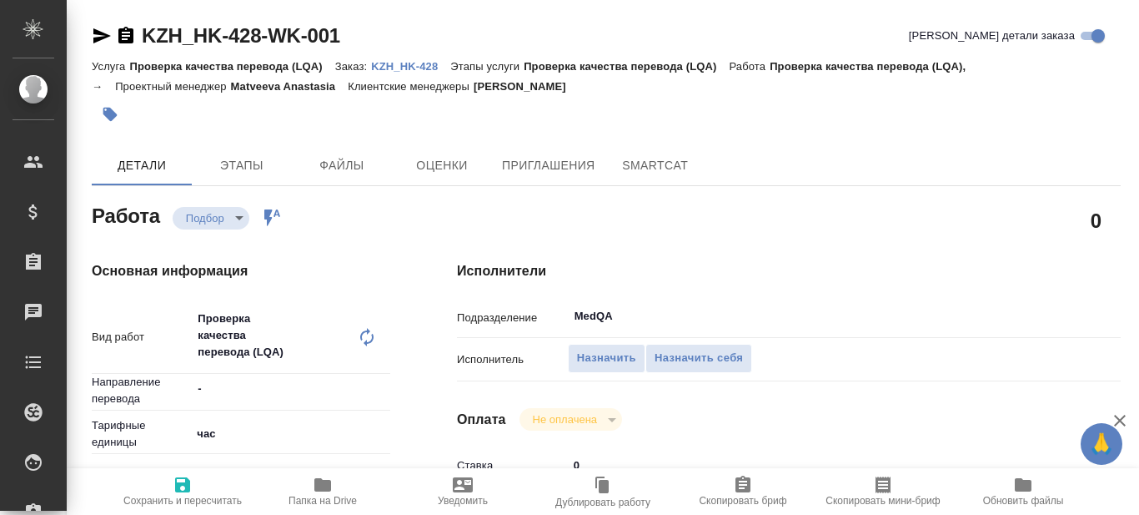
type textarea "x"
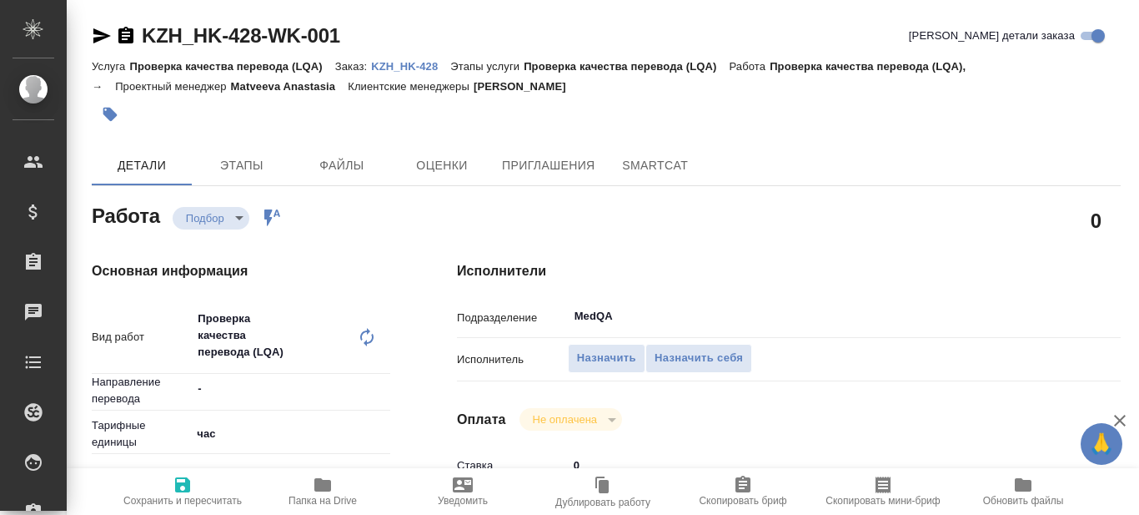
type textarea "x"
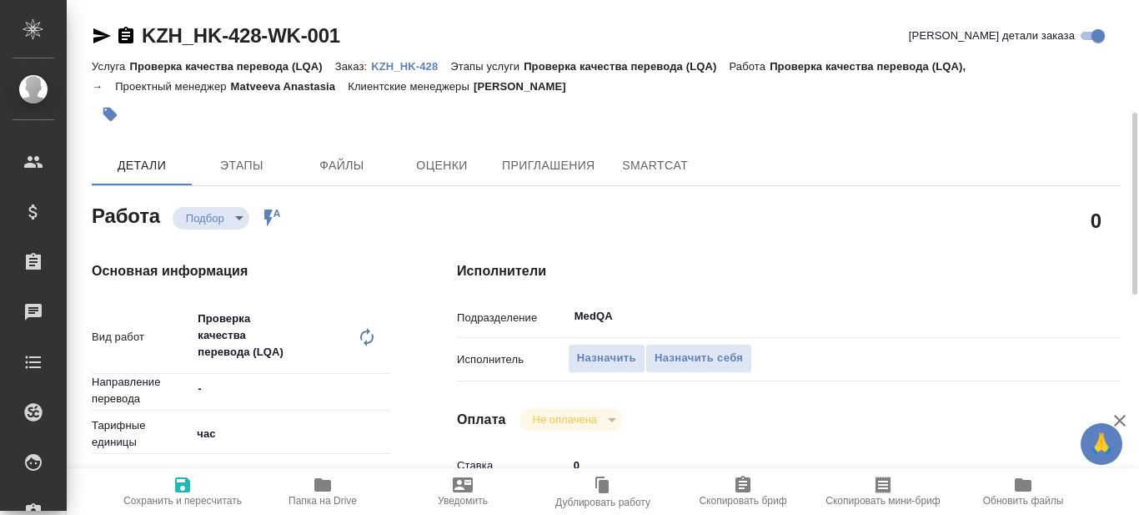
type textarea "x"
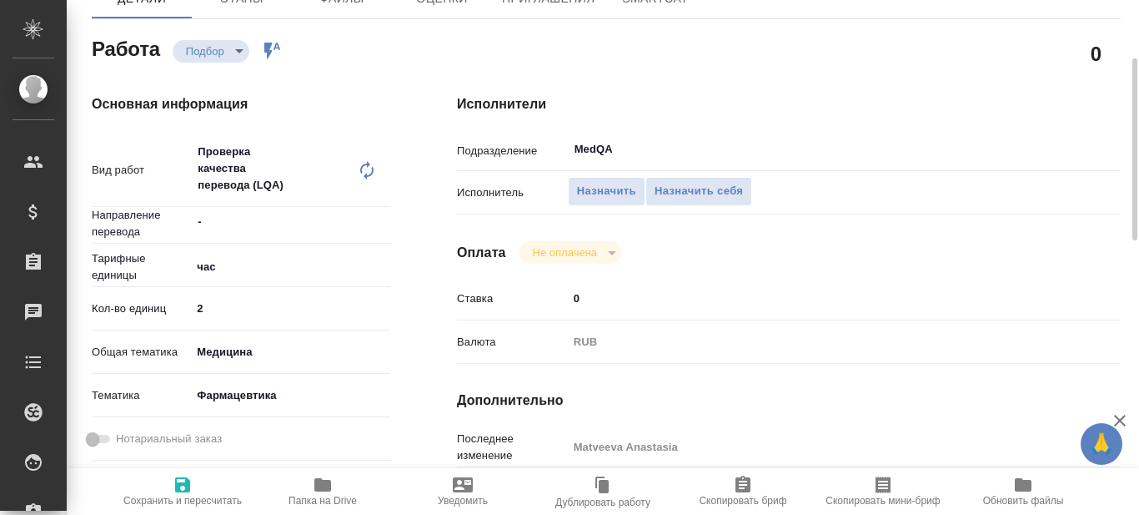
type textarea "x"
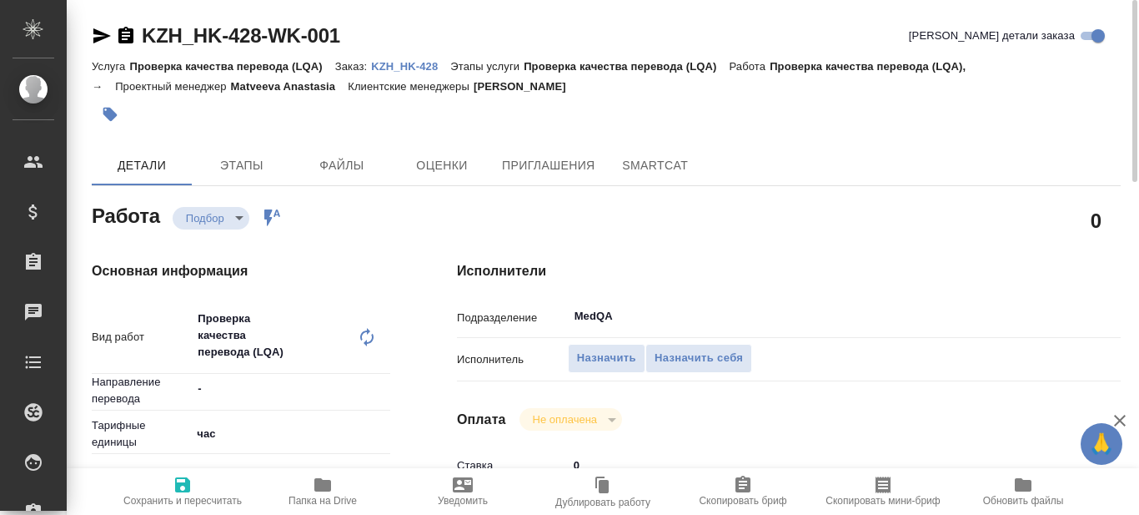
click at [413, 68] on p "KZH_HK-428" at bounding box center [410, 66] width 79 height 13
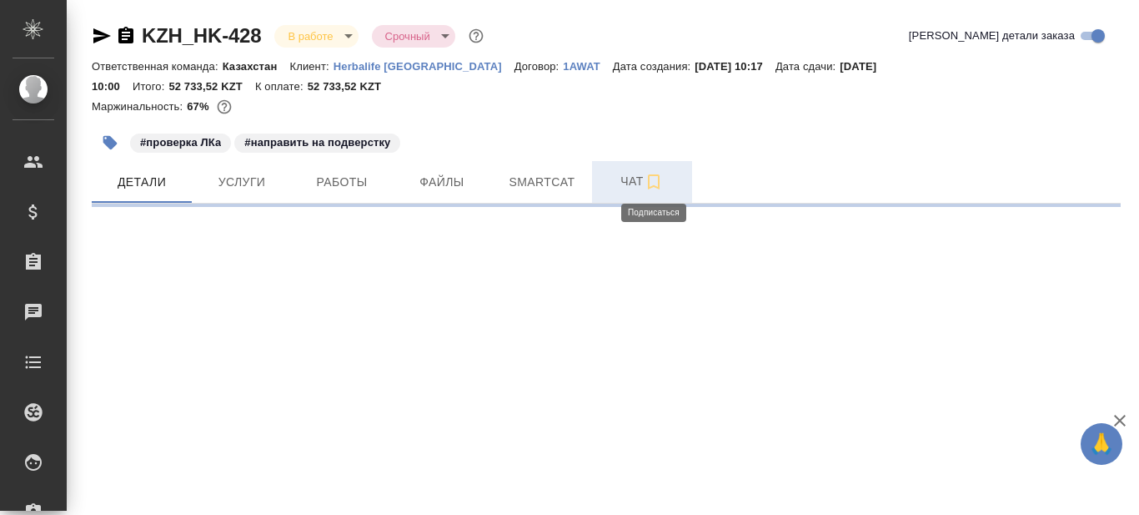
select select "RU"
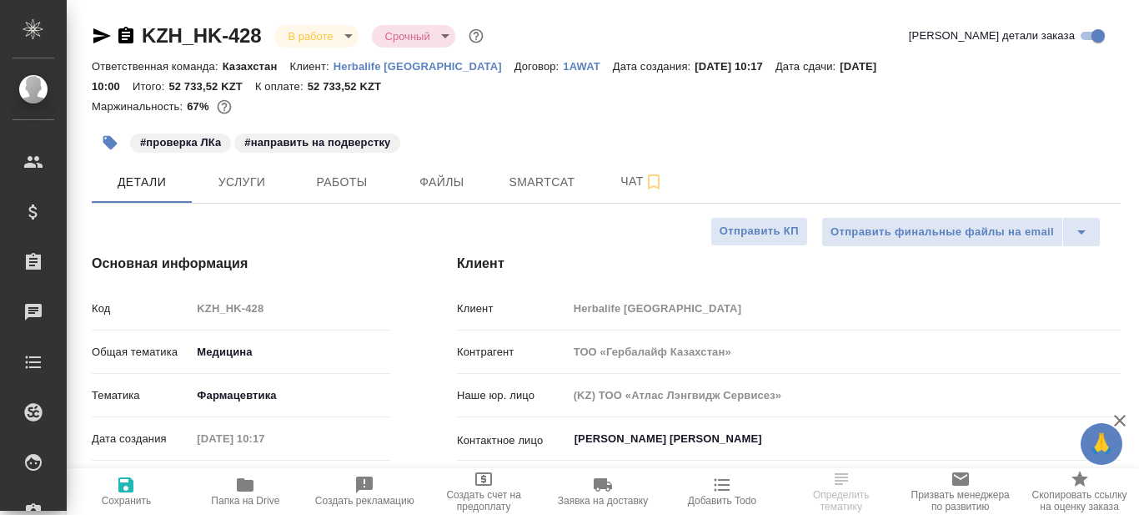
type textarea "x"
type input "Matveeva Anastasia"
type input "[PERSON_NAME]"
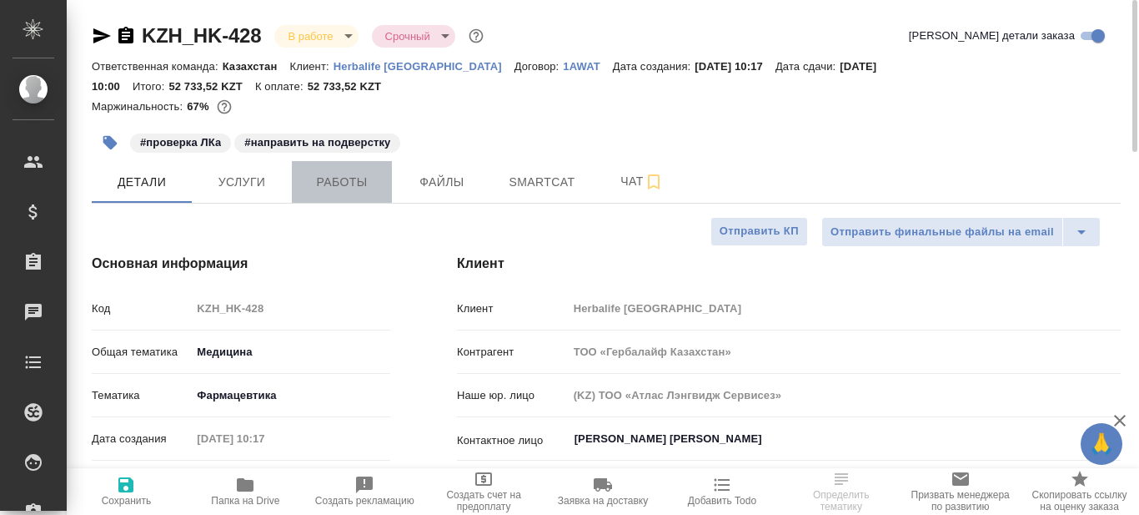
click at [326, 189] on span "Работы" at bounding box center [342, 182] width 80 height 21
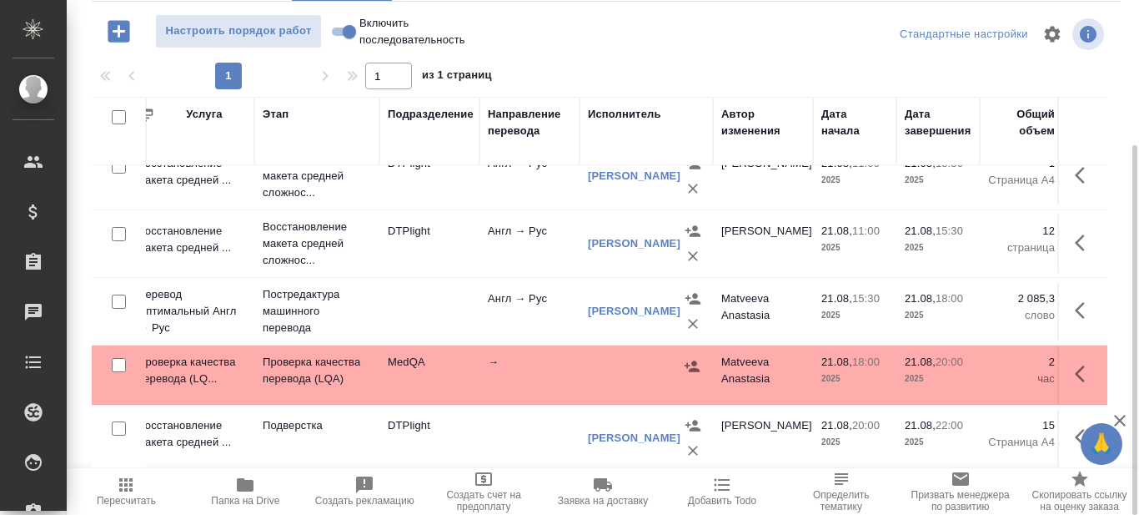
scroll to position [103, 0]
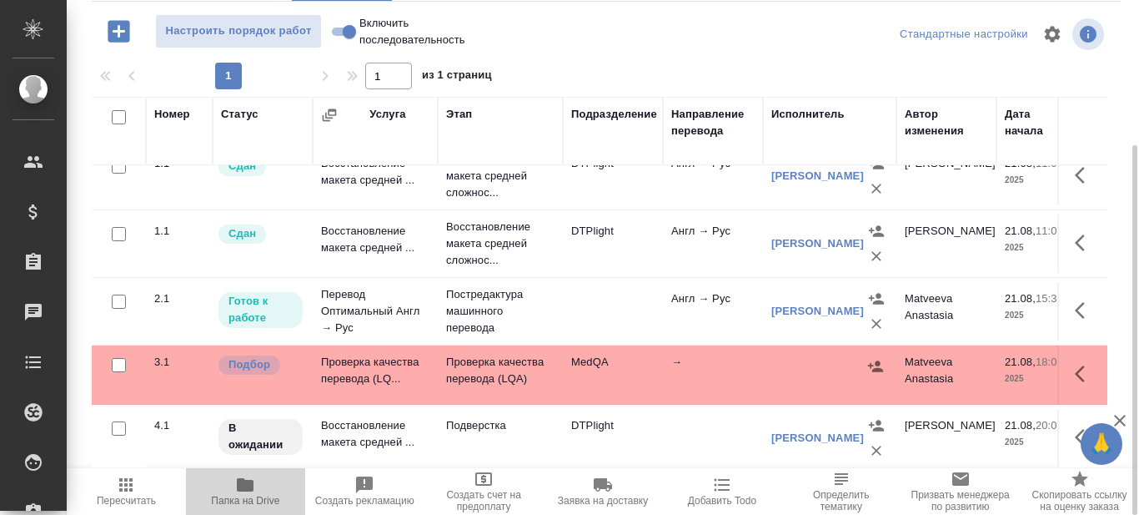
click at [251, 498] on span "Папка на Drive" at bounding box center [245, 501] width 68 height 12
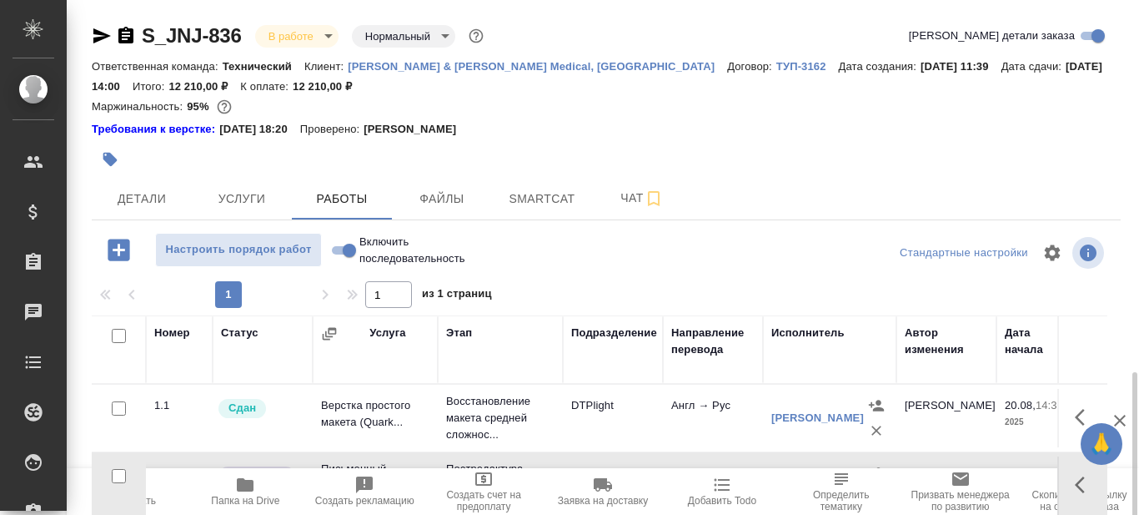
scroll to position [219, 0]
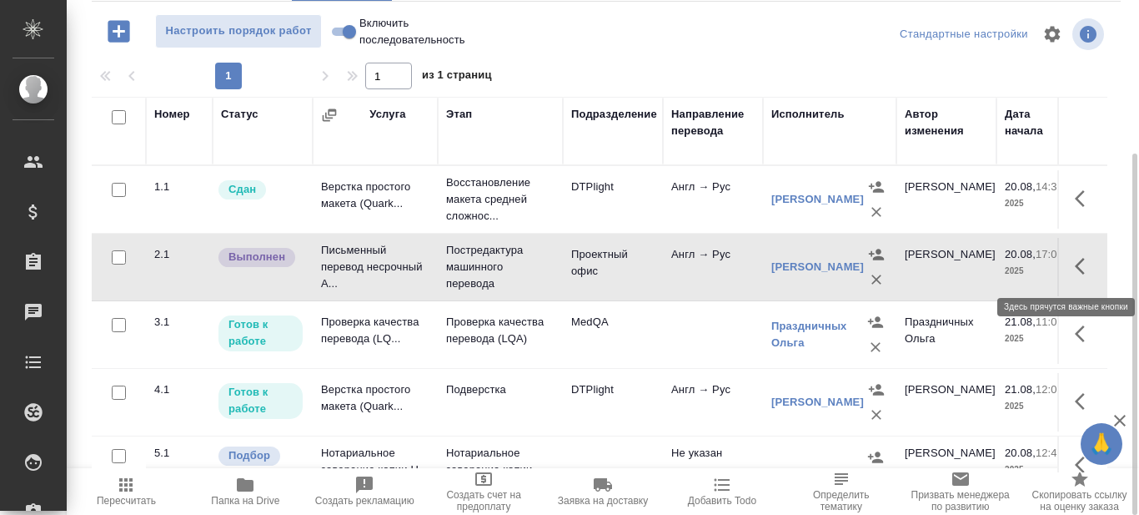
click at [1075, 264] on icon "button" at bounding box center [1085, 266] width 20 height 20
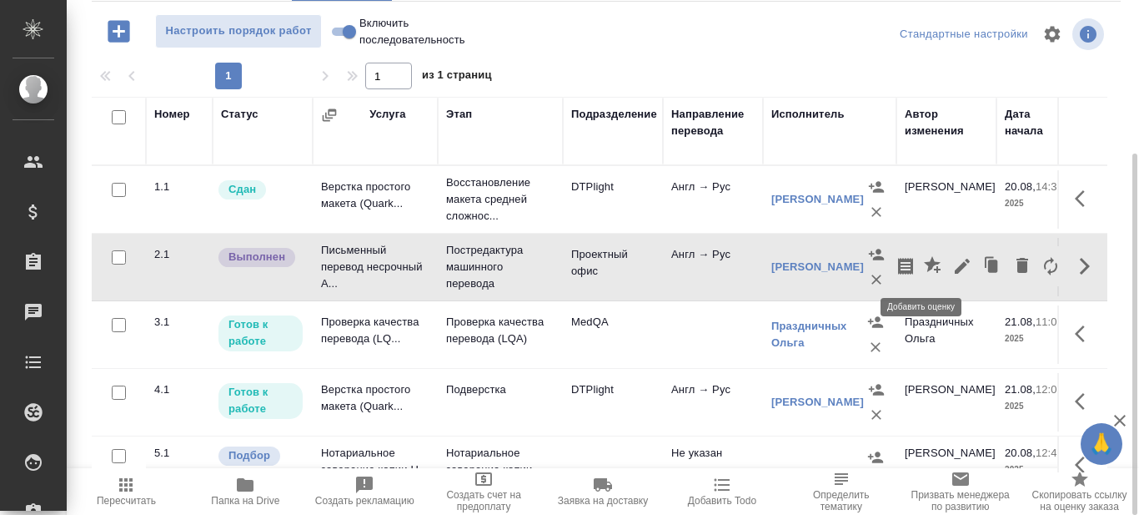
click at [924, 266] on icon "button" at bounding box center [932, 264] width 17 height 17
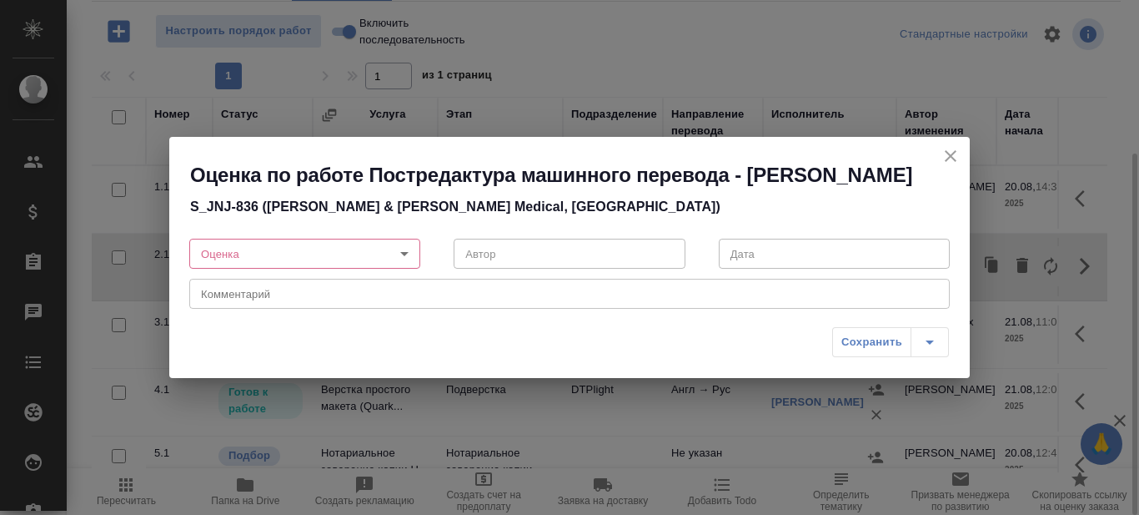
click at [353, 253] on body "🙏 .cls-1 fill:#fff; AWATERA Prazdnichnykh Olga Клиенты Спецификации Заказы 0 Ча…" at bounding box center [569, 257] width 1139 height 515
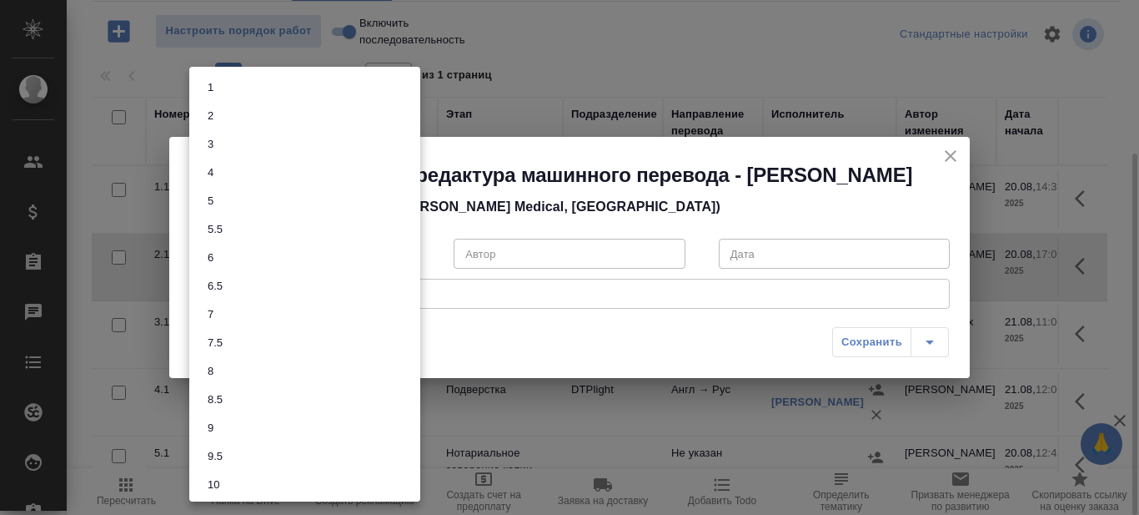
click at [284, 310] on li "7" at bounding box center [304, 314] width 231 height 28
type input "7"
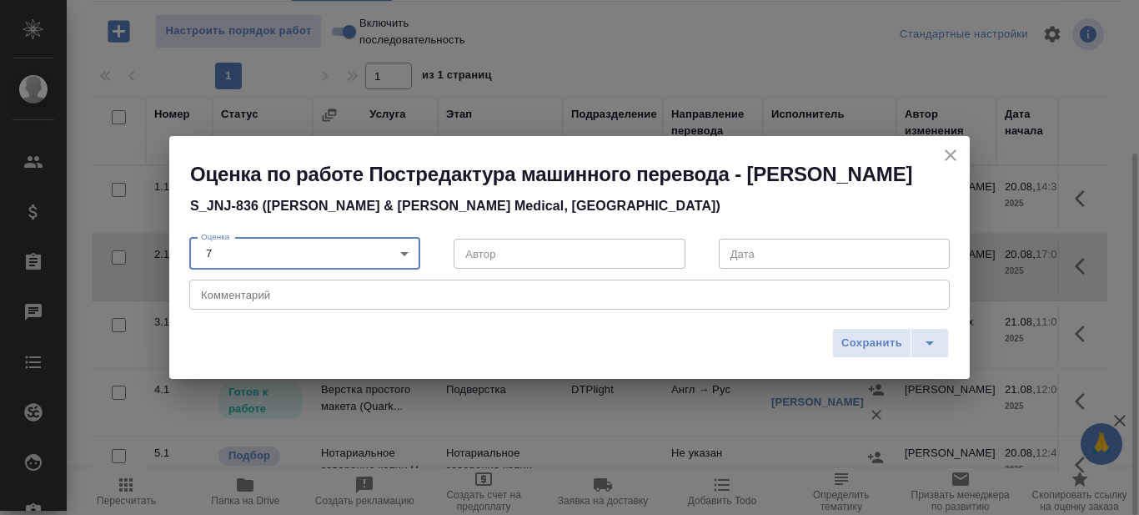
click at [356, 300] on textarea at bounding box center [569, 295] width 737 height 13
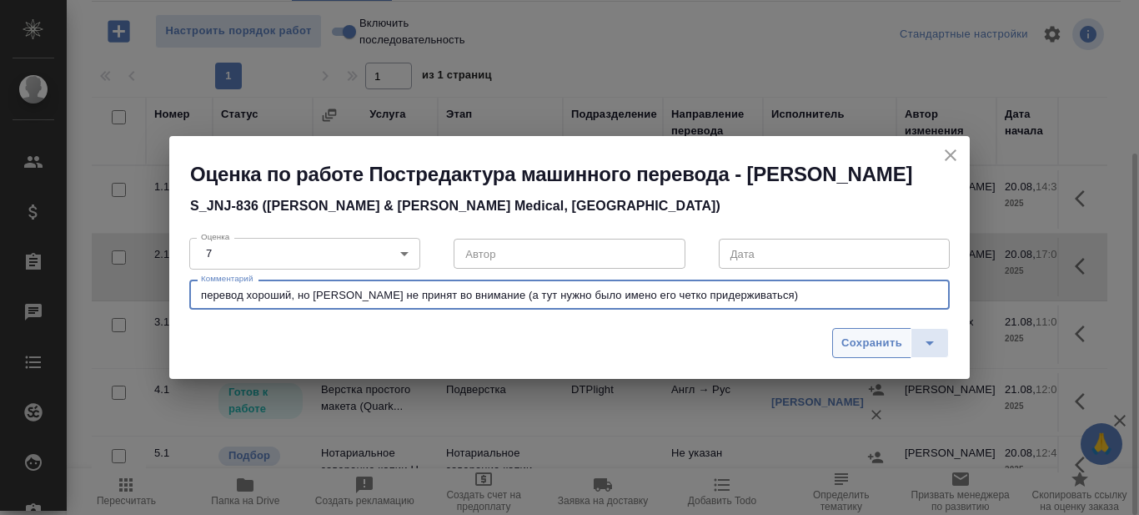
type textarea "перевод хороший, но рефер не принят во внимание (а тут нужно было имено его чет…"
click at [853, 340] on span "Сохранить" at bounding box center [872, 343] width 61 height 19
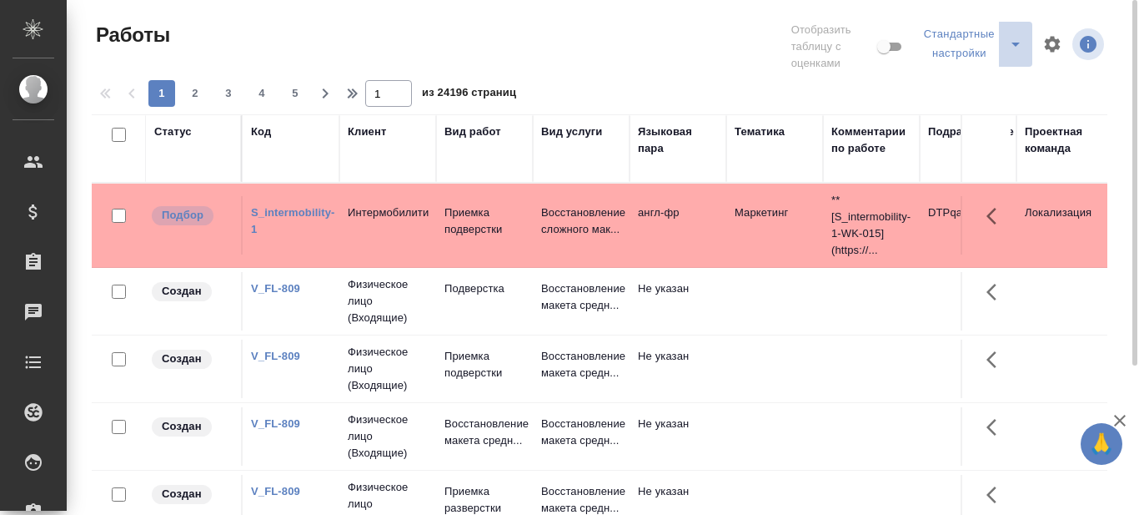
click at [1014, 50] on icon "split button" at bounding box center [1016, 44] width 20 height 20
click at [965, 82] on li "MedQA" at bounding box center [975, 86] width 113 height 27
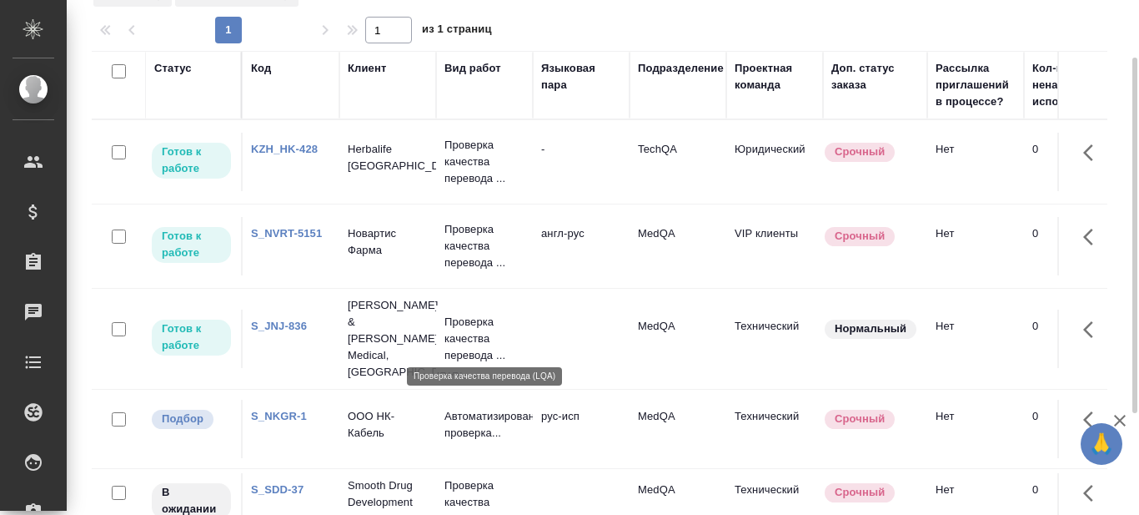
click at [485, 326] on p "Проверка качества перевода ..." at bounding box center [485, 339] width 80 height 50
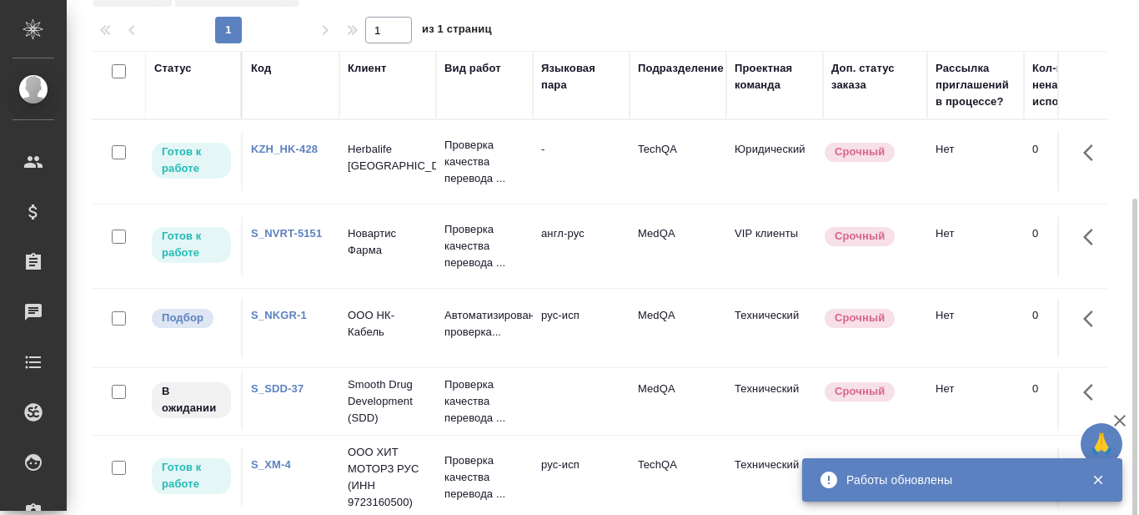
scroll to position [167, 0]
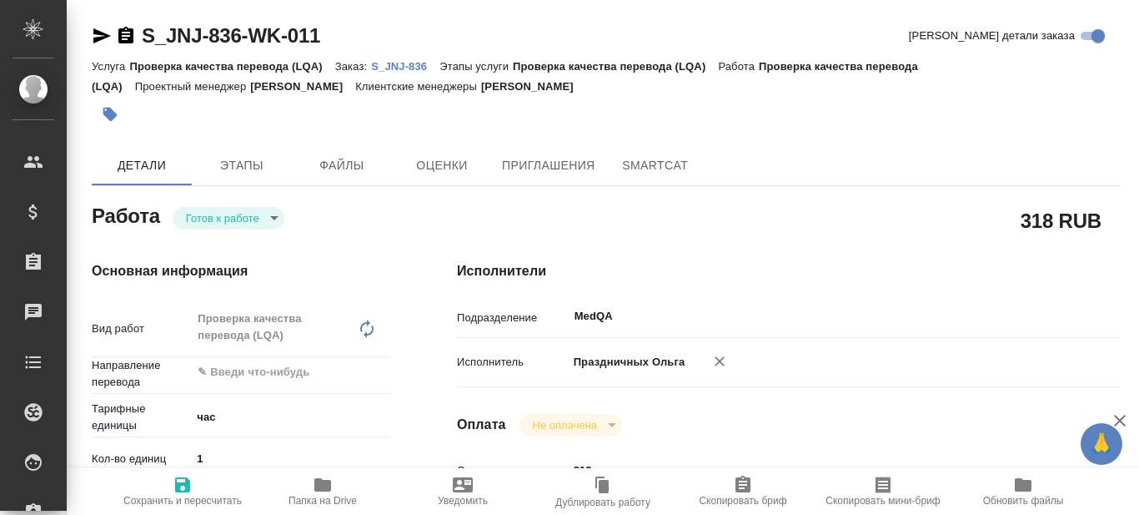
type textarea "x"
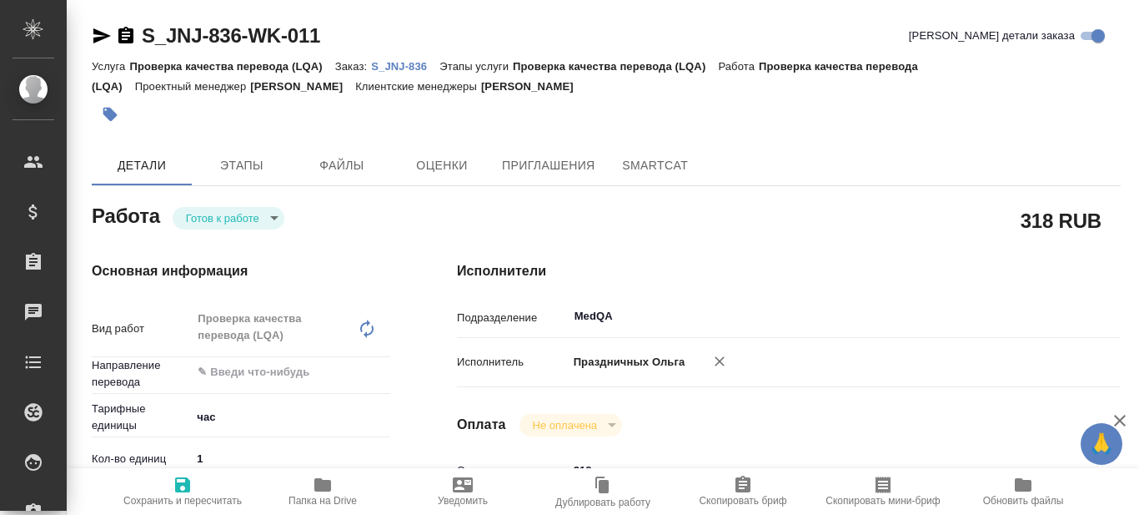
type textarea "x"
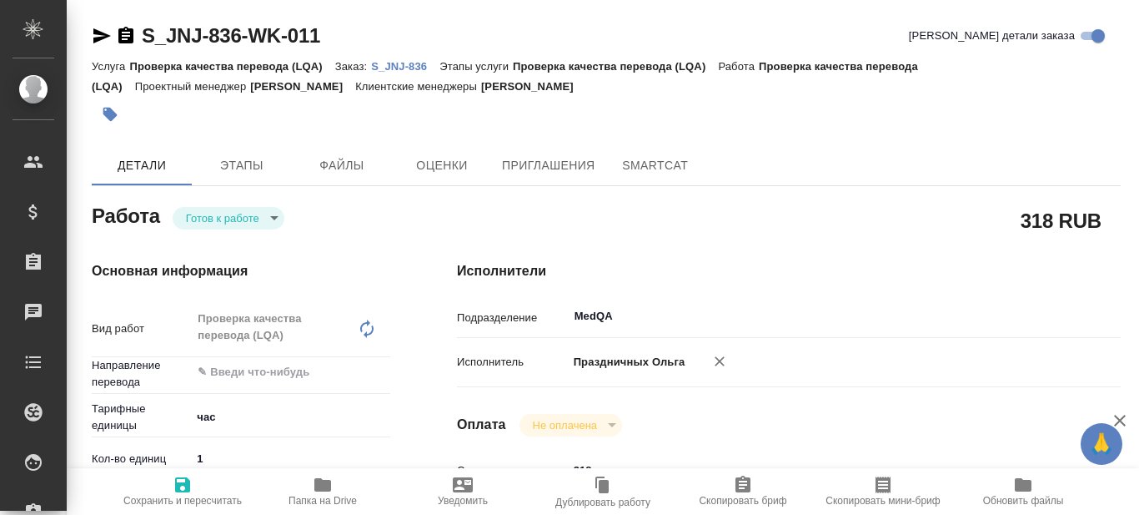
type textarea "x"
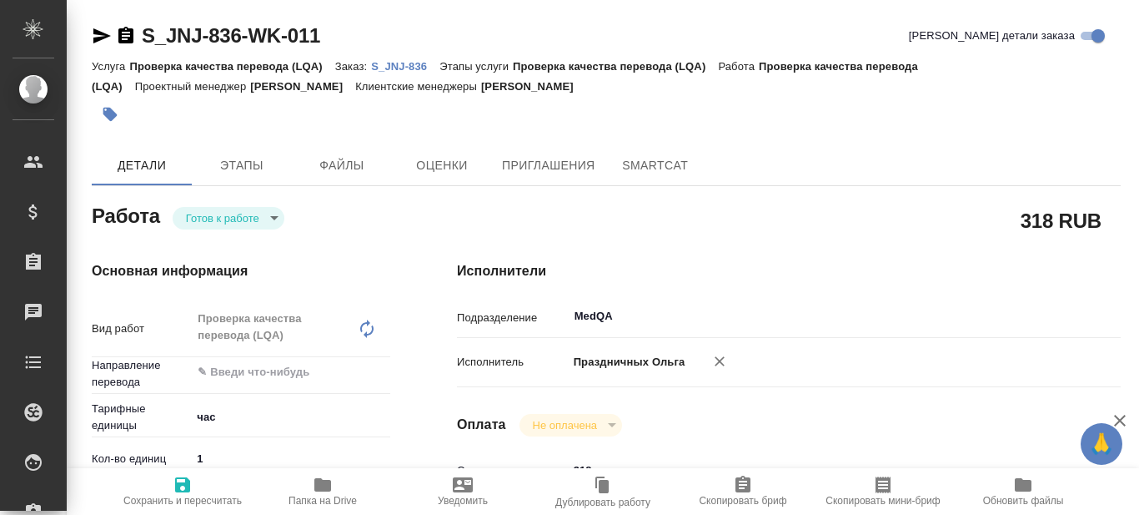
type textarea "x"
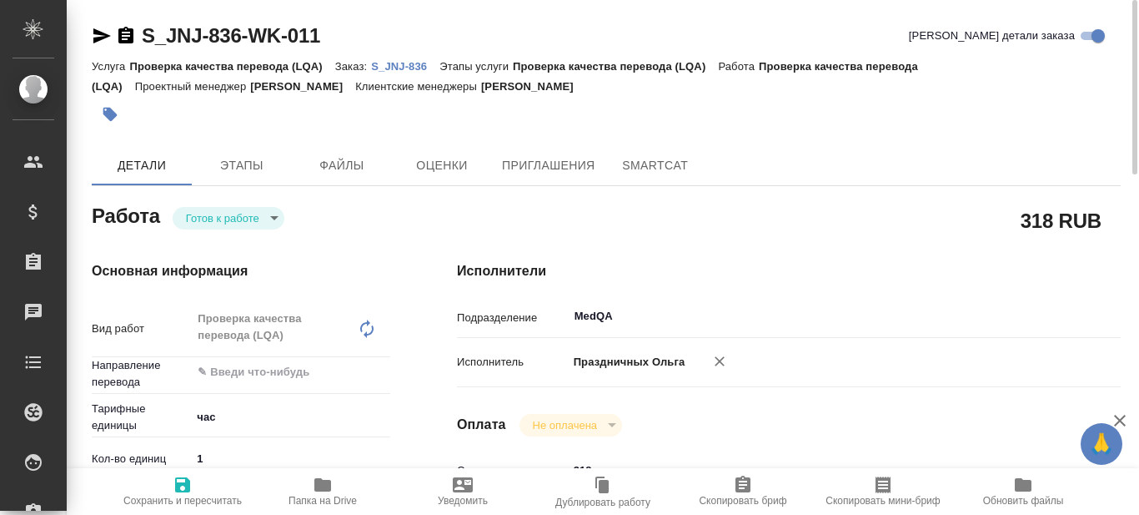
click at [272, 218] on body "🙏 .cls-1 fill:#fff; AWATERA Prazdnichnykh [PERSON_NAME] Спецификации Заказы 0 Ч…" at bounding box center [569, 257] width 1139 height 515
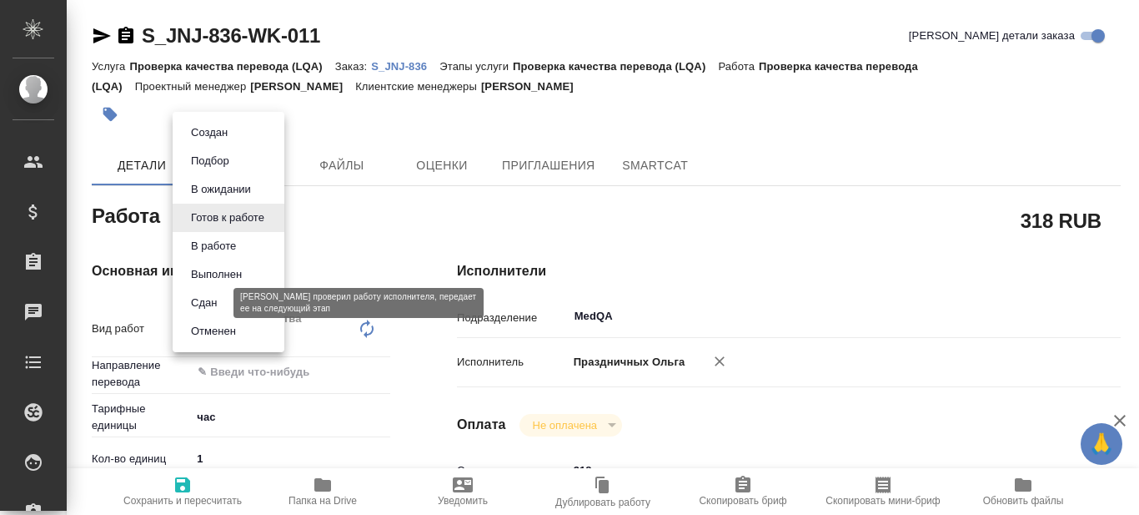
click at [222, 298] on button "Сдан" at bounding box center [204, 303] width 36 height 18
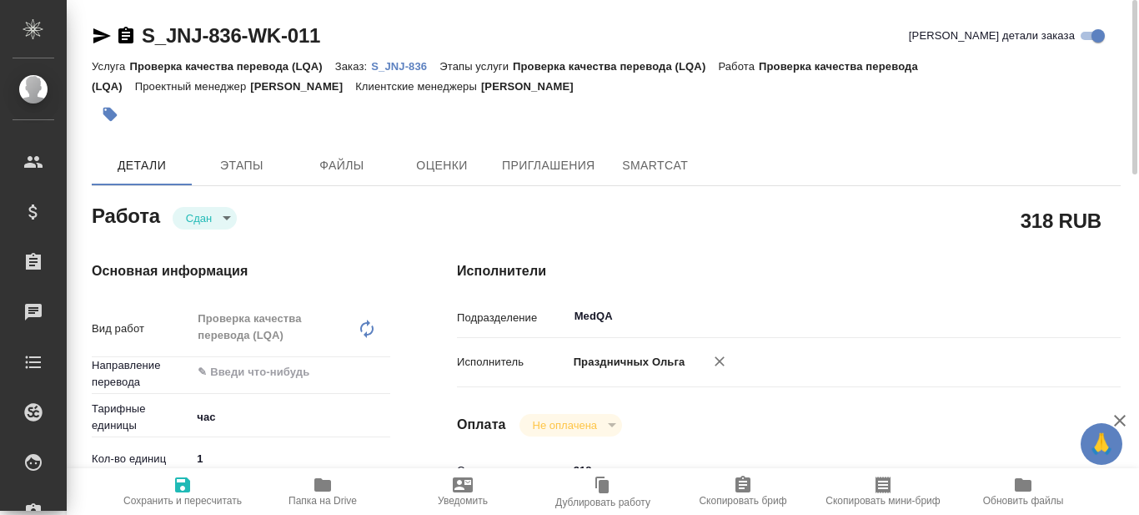
type textarea "x"
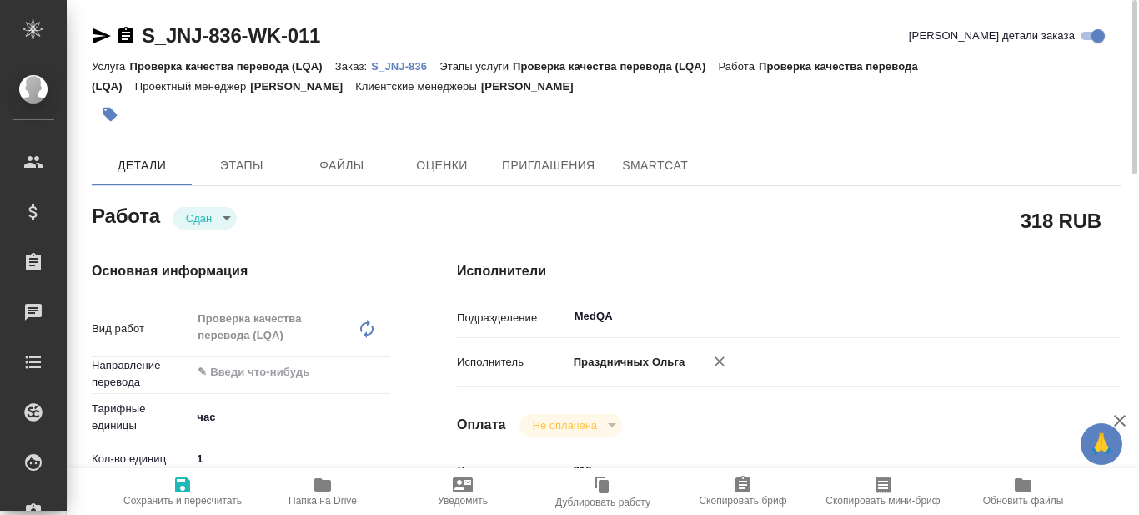
type textarea "x"
